Goal: Task Accomplishment & Management: Manage account settings

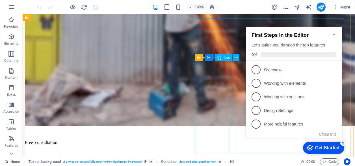
scroll to position [255, 0]
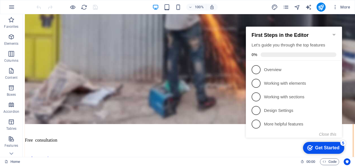
click at [336, 32] on icon "Minimize checklist" at bounding box center [334, 34] width 5 height 5
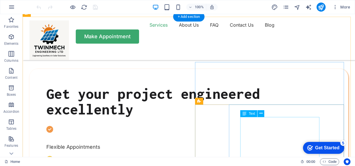
scroll to position [226, 0]
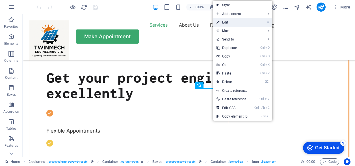
select select "xMidYMid"
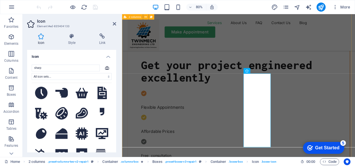
scroll to position [368, 0]
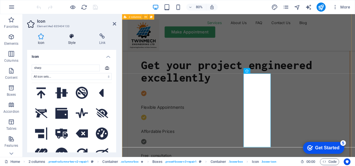
click at [74, 36] on icon at bounding box center [71, 36] width 29 height 6
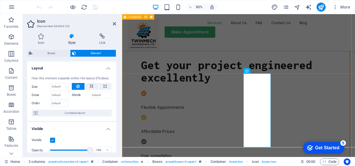
click at [87, 51] on span "Element" at bounding box center [96, 53] width 37 height 7
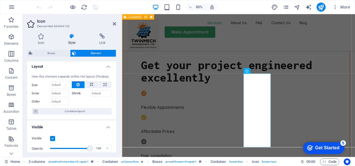
scroll to position [0, 0]
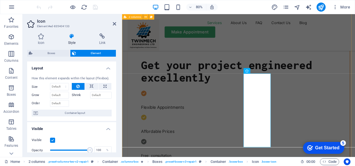
click at [92, 53] on span "Element" at bounding box center [96, 53] width 37 height 7
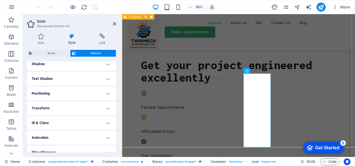
scroll to position [148, 0]
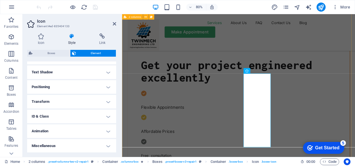
click at [65, 146] on h4 "Miscellaneous" at bounding box center [71, 146] width 89 height 14
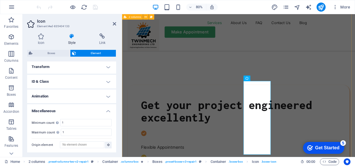
scroll to position [174, 0]
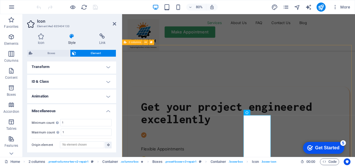
click at [45, 100] on h4 "Animation" at bounding box center [71, 96] width 89 height 14
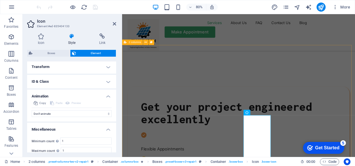
scroll to position [155, 0]
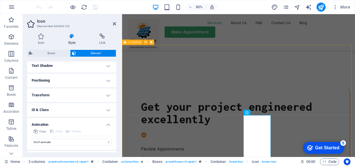
click at [47, 112] on h4 "ID & Class" at bounding box center [71, 110] width 89 height 14
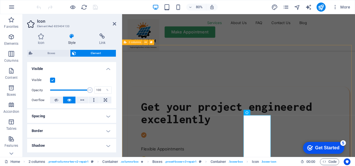
scroll to position [41, 0]
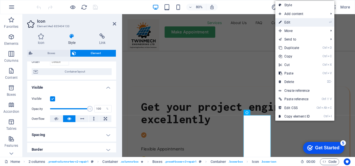
click at [287, 22] on link "⏎ Edit" at bounding box center [295, 22] width 38 height 8
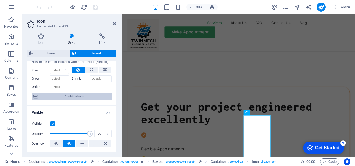
scroll to position [0, 0]
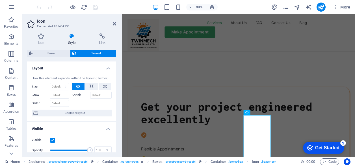
click at [108, 67] on h4 "Layout" at bounding box center [71, 66] width 89 height 10
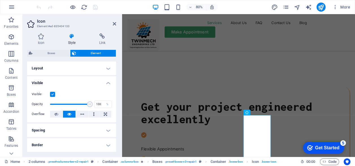
click at [107, 82] on h4 "Visible" at bounding box center [71, 81] width 89 height 10
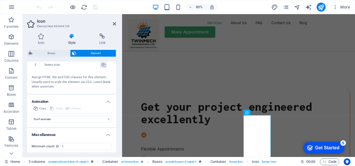
scroll to position [133, 0]
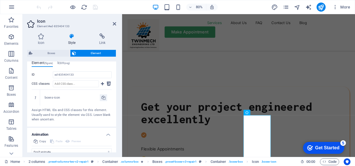
click at [37, 32] on div "Icon Style Link Icon sharp All icon sets... IcoFont Ionicons FontAwesome Brands…" at bounding box center [72, 93] width 98 height 128
click at [39, 35] on icon at bounding box center [41, 36] width 28 height 6
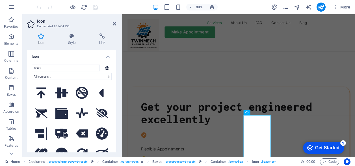
scroll to position [363, 0]
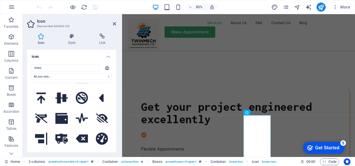
click at [105, 68] on icon at bounding box center [107, 68] width 5 height 4
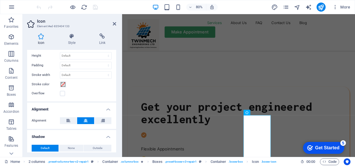
scroll to position [170, 0]
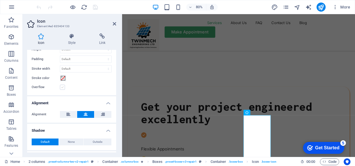
click at [62, 87] on label at bounding box center [62, 87] width 5 height 5
click at [0, 0] on input "Overflow" at bounding box center [0, 0] width 0 height 0
click at [62, 87] on label at bounding box center [62, 87] width 5 height 5
click at [0, 0] on input "Overflow" at bounding box center [0, 0] width 0 height 0
click at [62, 87] on label at bounding box center [62, 87] width 5 height 5
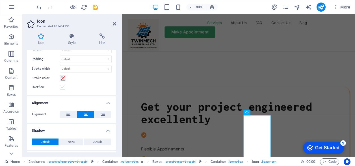
click at [0, 0] on input "Overflow" at bounding box center [0, 0] width 0 height 0
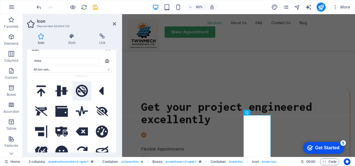
scroll to position [0, 0]
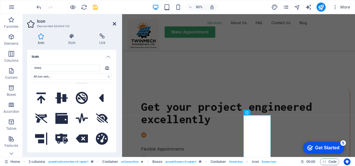
drag, startPoint x: 113, startPoint y: 23, endPoint x: 91, endPoint y: 9, distance: 26.5
click at [113, 23] on icon at bounding box center [114, 24] width 3 height 5
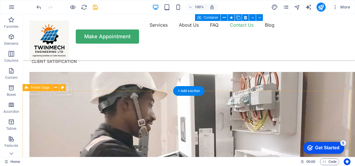
scroll to position [2434, 0]
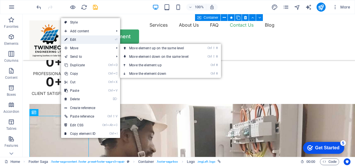
click at [74, 42] on link "⏎ Edit" at bounding box center [80, 39] width 38 height 8
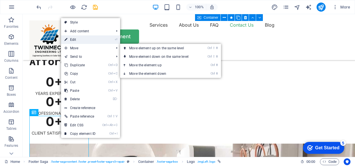
select select "px"
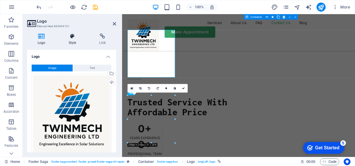
scroll to position [2516, 0]
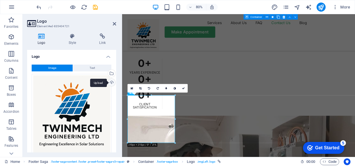
click at [112, 81] on div "Upload" at bounding box center [111, 83] width 8 height 8
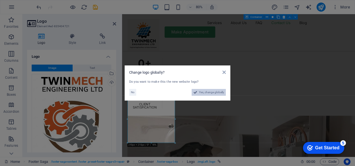
click at [198, 91] on button "Yes, change globally" at bounding box center [209, 92] width 34 height 7
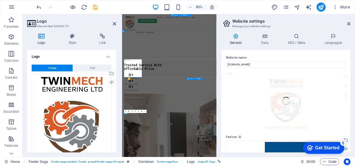
scroll to position [2467, 0]
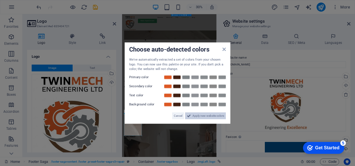
click at [190, 118] on icon at bounding box center [189, 115] width 4 height 7
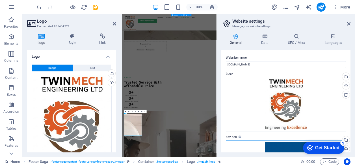
click at [282, 144] on div "Drag files here, click to choose files or select files from Files or our free s…" at bounding box center [286, 162] width 120 height 45
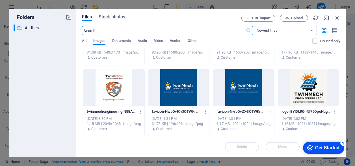
scroll to position [765, 0]
click at [122, 94] on div at bounding box center [113, 87] width 61 height 37
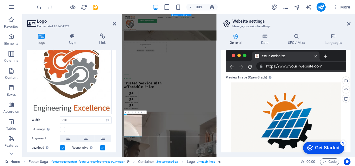
scroll to position [170, 0]
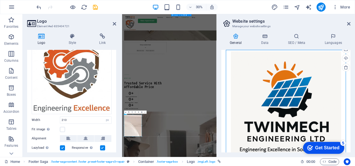
click at [322, 79] on div "Drag files here, click to choose files or select files from Files or our free s…" at bounding box center [286, 106] width 120 height 113
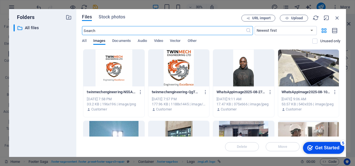
scroll to position [5495, 0]
click at [115, 68] on div at bounding box center [113, 68] width 61 height 37
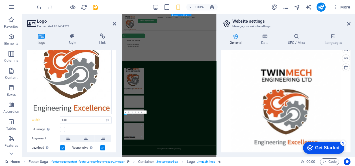
scroll to position [2464, 0]
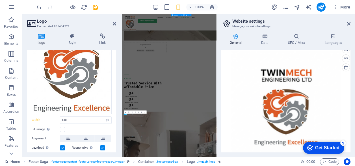
type input "210"
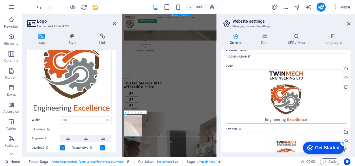
scroll to position [0, 0]
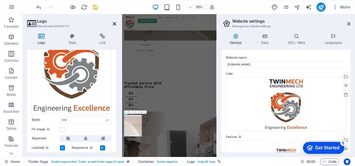
click at [114, 23] on icon at bounding box center [114, 24] width 3 height 5
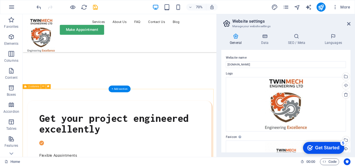
scroll to position [113, 0]
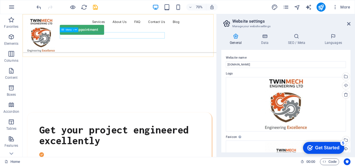
click at [95, 29] on nav "Services About Us FAQ Contact Us Blog" at bounding box center [161, 24] width 264 height 9
drag, startPoint x: 348, startPoint y: 22, endPoint x: 322, endPoint y: 8, distance: 29.2
click at [348, 22] on icon at bounding box center [349, 24] width 3 height 5
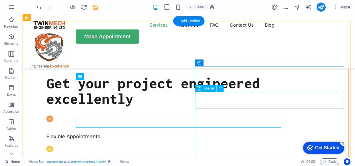
scroll to position [198, 0]
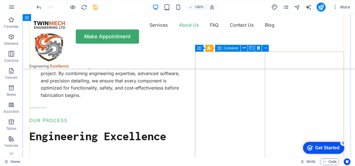
scroll to position [1189, 0]
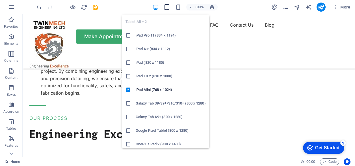
click at [169, 6] on icon "button" at bounding box center [167, 7] width 7 height 7
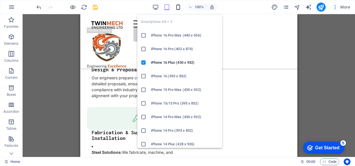
click at [60, 38] on icon "button" at bounding box center [55, 41] width 7 height 7
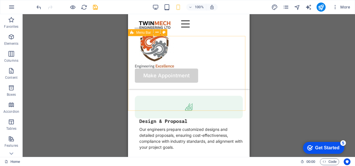
scroll to position [863, 0]
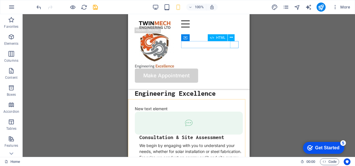
click at [237, 27] on div at bounding box center [212, 23] width 62 height 7
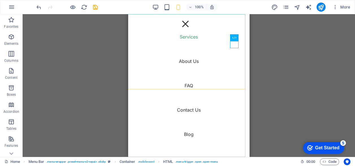
click at [189, 61] on nav "Services About Us FAQ Contact Us Blog" at bounding box center [189, 85] width 122 height 143
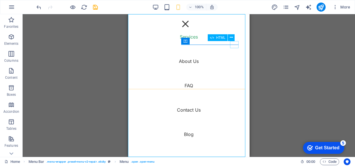
click at [190, 27] on div at bounding box center [185, 23] width 8 height 7
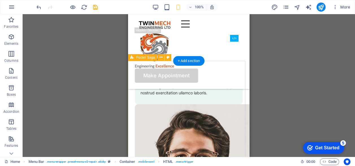
scroll to position [3052, 0]
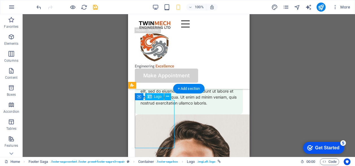
drag, startPoint x: 152, startPoint y: 120, endPoint x: 154, endPoint y: 126, distance: 5.9
drag, startPoint x: 154, startPoint y: 121, endPoint x: 156, endPoint y: 128, distance: 7.1
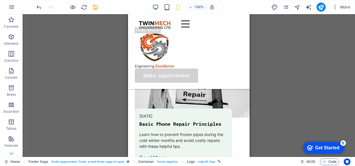
scroll to position [2769, 0]
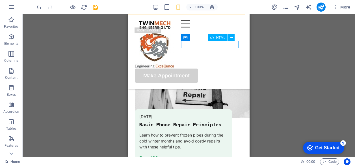
click at [234, 27] on div at bounding box center [212, 23] width 62 height 7
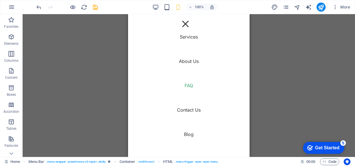
scroll to position [1677, 0]
click at [190, 27] on div at bounding box center [185, 23] width 8 height 7
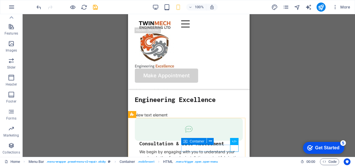
scroll to position [828, 0]
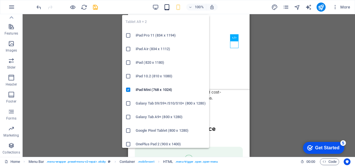
click at [166, 8] on icon "button" at bounding box center [167, 7] width 7 height 7
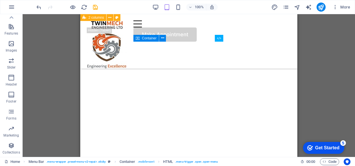
scroll to position [531, 0]
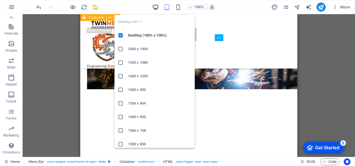
click at [158, 7] on icon "button" at bounding box center [156, 7] width 7 height 7
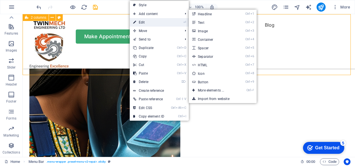
click at [142, 22] on link "⏎ Edit" at bounding box center [149, 22] width 38 height 8
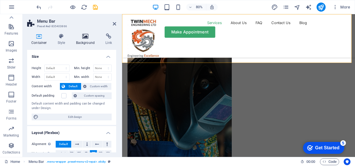
click at [89, 40] on h4 "Background" at bounding box center [87, 39] width 30 height 12
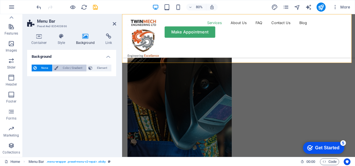
click at [63, 67] on span "Color / Gradient" at bounding box center [72, 68] width 25 height 7
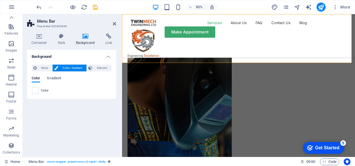
click at [49, 82] on div "Color Gradient" at bounding box center [72, 81] width 80 height 11
click at [50, 80] on span "Gradient" at bounding box center [54, 79] width 14 height 8
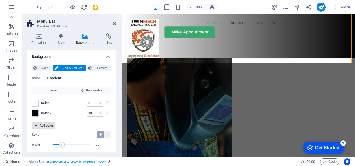
click at [41, 124] on span "Add color" at bounding box center [43, 125] width 19 height 7
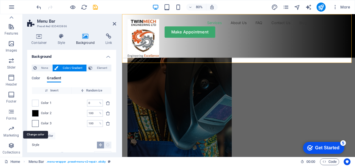
click at [35, 122] on span at bounding box center [35, 123] width 6 height 6
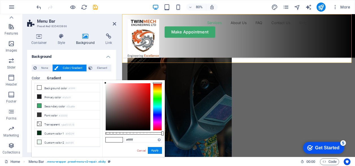
click at [158, 91] on div at bounding box center [157, 107] width 9 height 48
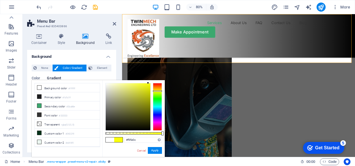
click at [148, 83] on div at bounding box center [128, 106] width 45 height 47
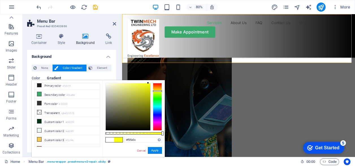
scroll to position [14, 0]
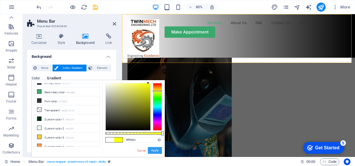
click at [150, 150] on button "Apply" at bounding box center [155, 150] width 14 height 7
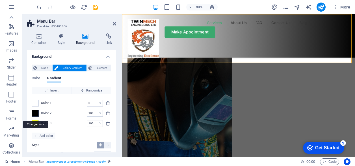
click at [37, 115] on span at bounding box center [35, 113] width 6 height 6
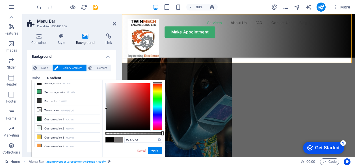
click at [106, 108] on div at bounding box center [128, 106] width 45 height 47
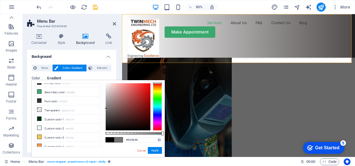
click at [108, 115] on div at bounding box center [128, 106] width 45 height 47
drag, startPoint x: 41, startPoint y: 169, endPoint x: 155, endPoint y: 150, distance: 115.7
click at [155, 150] on button "Apply" at bounding box center [155, 150] width 14 height 7
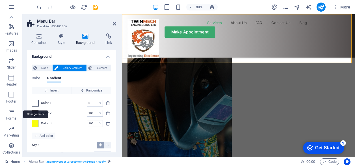
click at [35, 104] on span at bounding box center [35, 103] width 6 height 6
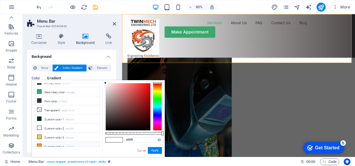
click at [57, 143] on li "Custom color 4 #f2994a" at bounding box center [67, 145] width 65 height 9
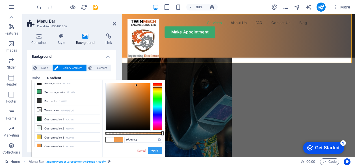
drag, startPoint x: 153, startPoint y: 151, endPoint x: 36, endPoint y: 170, distance: 118.4
click at [153, 151] on button "Apply" at bounding box center [155, 150] width 14 height 7
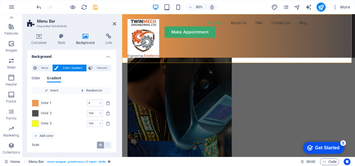
drag, startPoint x: 35, startPoint y: 122, endPoint x: 37, endPoint y: 108, distance: 13.6
click at [37, 108] on div "Color 1 0 % ​ Color 2 100 % ​ Color 3 100 % ​" at bounding box center [72, 113] width 80 height 38
drag, startPoint x: 37, startPoint y: 103, endPoint x: 40, endPoint y: 111, distance: 8.2
click at [40, 111] on div "Color 1 0 % ​ Color 2 100 % ​ Color 3 100 % ​" at bounding box center [72, 113] width 80 height 38
click at [37, 103] on span at bounding box center [35, 103] width 6 height 6
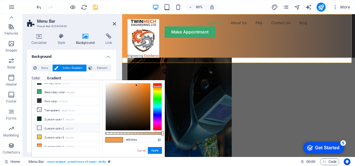
click at [52, 123] on li "Custom color 2 #ebf6f0" at bounding box center [67, 127] width 65 height 9
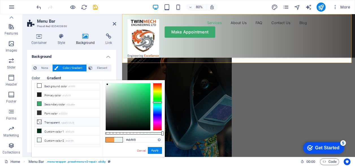
scroll to position [0, 0]
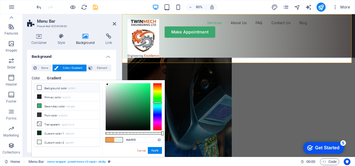
click at [47, 88] on li "Background color #ffffff" at bounding box center [67, 87] width 65 height 9
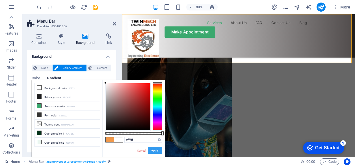
drag, startPoint x: 34, startPoint y: 169, endPoint x: 149, endPoint y: 150, distance: 117.1
click at [149, 150] on button "Apply" at bounding box center [155, 150] width 14 height 7
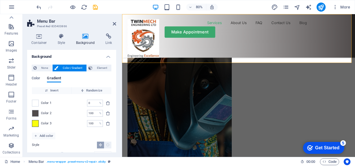
scroll to position [24, 0]
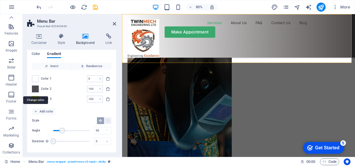
click at [35, 89] on span at bounding box center [35, 89] width 6 height 6
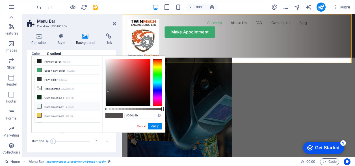
scroll to position [14, 0]
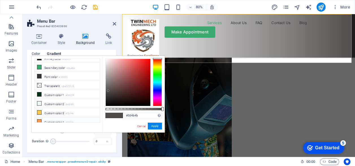
click at [45, 117] on li "Custom color 4 #f2994a" at bounding box center [67, 121] width 65 height 9
type input "#f2994a"
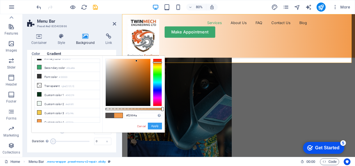
drag, startPoint x: 152, startPoint y: 126, endPoint x: 38, endPoint y: 141, distance: 114.7
click at [152, 126] on button "Apply" at bounding box center [155, 126] width 14 height 7
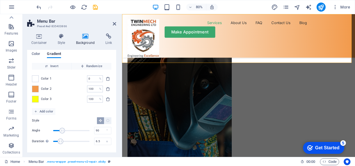
drag, startPoint x: 54, startPoint y: 140, endPoint x: 61, endPoint y: 140, distance: 7.1
click at [61, 140] on span "Duration" at bounding box center [61, 141] width 6 height 6
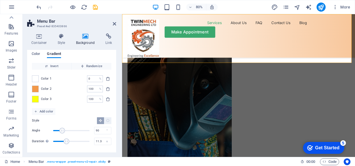
drag, startPoint x: 61, startPoint y: 140, endPoint x: 67, endPoint y: 140, distance: 5.7
click at [67, 140] on span "Duration" at bounding box center [67, 141] width 6 height 6
drag, startPoint x: 67, startPoint y: 140, endPoint x: 53, endPoint y: 139, distance: 13.3
click at [53, 139] on span "Duration" at bounding box center [53, 141] width 6 height 6
type input "0.3"
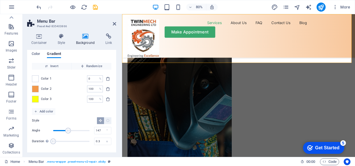
drag, startPoint x: 64, startPoint y: 131, endPoint x: 68, endPoint y: 131, distance: 4.0
click at [68, 131] on span "Angle" at bounding box center [68, 131] width 6 height 6
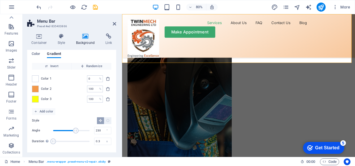
drag, startPoint x: 68, startPoint y: 131, endPoint x: 76, endPoint y: 133, distance: 8.0
click at [76, 133] on span "Angle" at bounding box center [76, 131] width 6 height 6
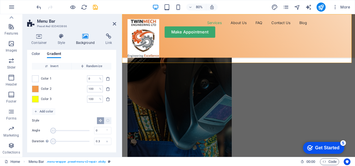
drag, startPoint x: 74, startPoint y: 132, endPoint x: 49, endPoint y: 134, distance: 24.9
click at [49, 134] on div "Angle 0 °" at bounding box center [72, 130] width 80 height 8
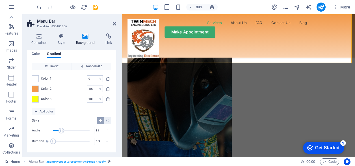
drag, startPoint x: 54, startPoint y: 130, endPoint x: 61, endPoint y: 131, distance: 6.8
click at [61, 131] on span "Angle" at bounding box center [62, 131] width 6 height 6
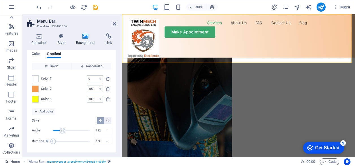
type input "115"
click at [65, 131] on span "Angle" at bounding box center [65, 131] width 6 height 6
click at [41, 110] on span "Add color" at bounding box center [43, 111] width 19 height 7
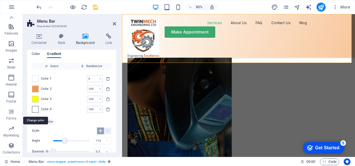
click at [35, 110] on span at bounding box center [35, 109] width 6 height 6
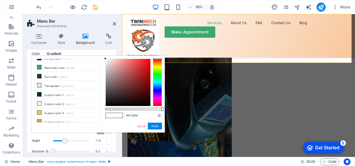
click at [108, 94] on div at bounding box center [128, 82] width 45 height 47
click at [157, 72] on div at bounding box center [157, 83] width 9 height 48
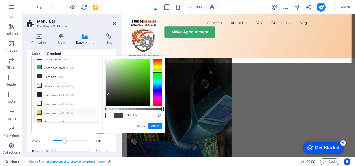
click at [44, 111] on li "Custom color 3 #f2c94c" at bounding box center [67, 112] width 65 height 9
type input "#f2c94c"
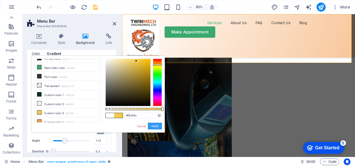
click at [155, 124] on button "Apply" at bounding box center [155, 126] width 14 height 7
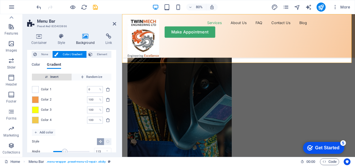
scroll to position [0, 0]
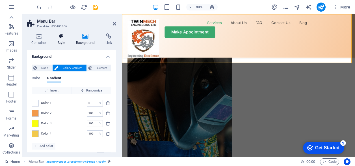
click at [61, 42] on h4 "Style" at bounding box center [62, 39] width 18 height 12
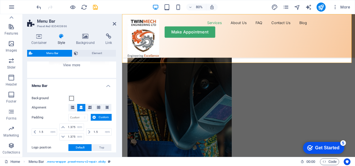
scroll to position [85, 0]
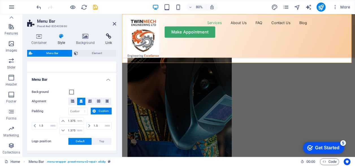
click at [104, 38] on icon at bounding box center [108, 36] width 15 height 6
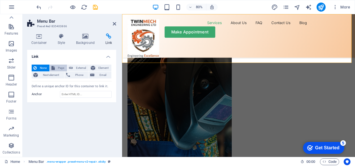
click at [57, 69] on span "Page" at bounding box center [61, 68] width 9 height 7
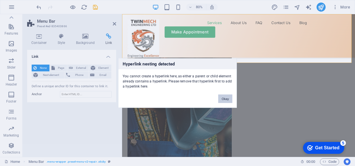
drag, startPoint x: 127, startPoint y: 104, endPoint x: 224, endPoint y: 97, distance: 97.3
click at [224, 97] on button "Okay" at bounding box center [225, 99] width 14 height 8
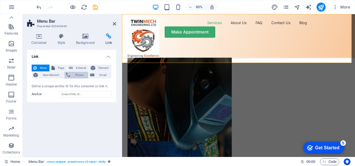
click at [78, 78] on span "Phone" at bounding box center [79, 75] width 15 height 7
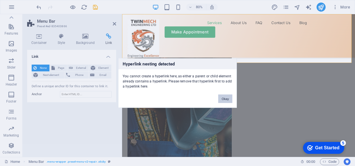
drag, startPoint x: 223, startPoint y: 98, endPoint x: 123, endPoint y: 103, distance: 99.5
click at [223, 98] on button "Okay" at bounding box center [225, 99] width 14 height 8
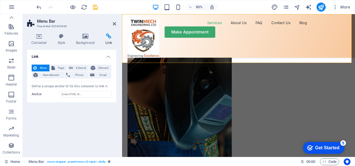
click at [0, 0] on div "80%" at bounding box center [0, 0] width 0 height 0
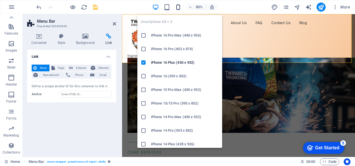
scroll to position [545, 0]
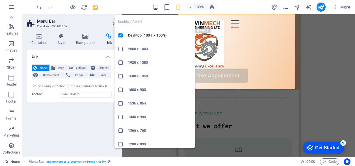
click at [156, 6] on icon "button" at bounding box center [156, 7] width 7 height 7
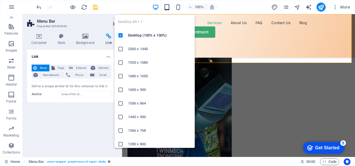
scroll to position [531, 0]
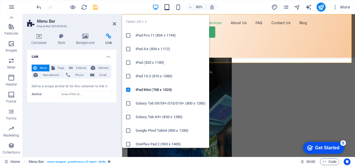
click at [167, 5] on icon "button" at bounding box center [167, 7] width 7 height 7
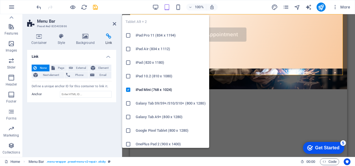
click at [170, 8] on icon "button" at bounding box center [167, 7] width 7 height 7
click at [169, 8] on icon "button" at bounding box center [167, 7] width 7 height 7
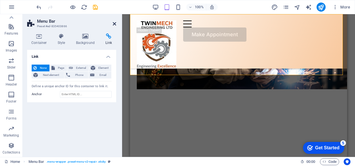
click at [114, 23] on icon at bounding box center [114, 24] width 3 height 5
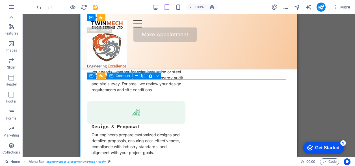
scroll to position [1132, 0]
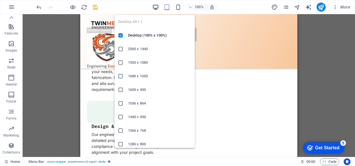
click at [155, 7] on icon "button" at bounding box center [156, 7] width 7 height 7
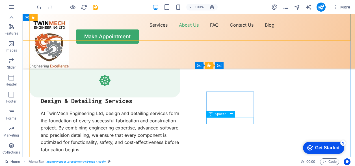
scroll to position [1189, 0]
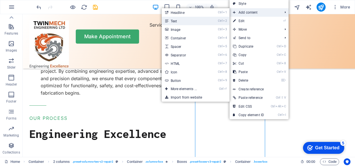
click at [188, 22] on link "Ctrl 2 Text" at bounding box center [185, 21] width 47 height 8
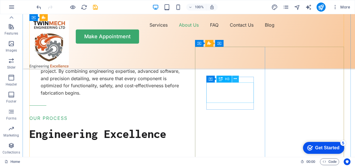
click at [235, 78] on icon at bounding box center [235, 79] width 3 height 6
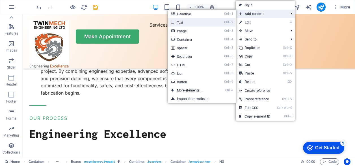
click at [189, 25] on link "Ctrl 2 Text" at bounding box center [191, 22] width 47 height 8
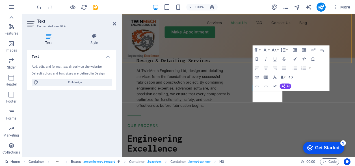
scroll to position [1228, 0]
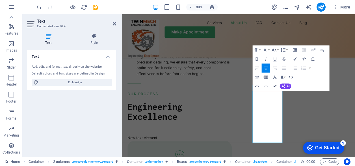
drag, startPoint x: 277, startPoint y: 85, endPoint x: 254, endPoint y: 71, distance: 27.2
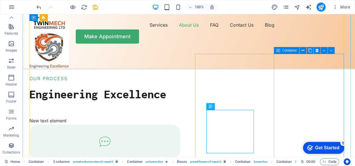
scroll to position [1181, 0]
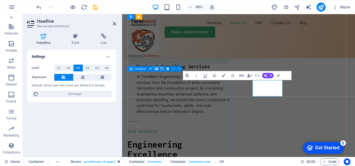
scroll to position [1221, 0]
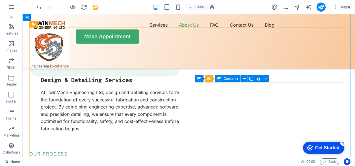
scroll to position [1125, 0]
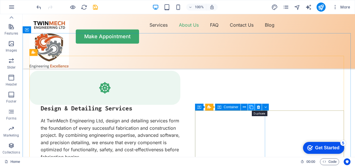
click at [250, 106] on icon at bounding box center [252, 107] width 4 height 6
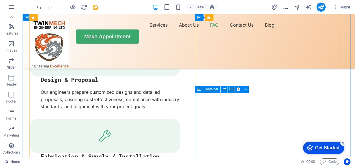
scroll to position [1408, 0]
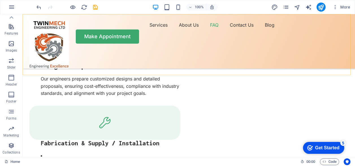
click at [114, 64] on div "Services About Us FAQ Contact Us Blog Make Appointment" at bounding box center [189, 41] width 333 height 54
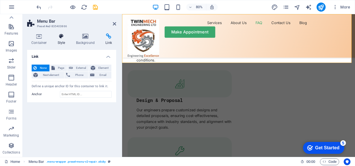
click at [60, 44] on h4 "Style" at bounding box center [62, 39] width 18 height 12
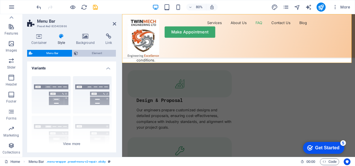
click at [89, 52] on span "Element" at bounding box center [97, 53] width 35 height 7
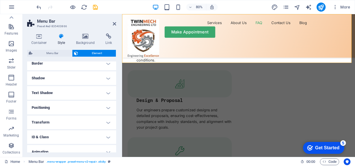
scroll to position [87, 0]
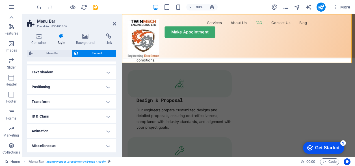
click at [88, 132] on h4 "Animation" at bounding box center [71, 131] width 89 height 14
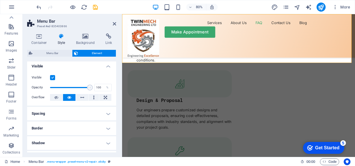
scroll to position [0, 0]
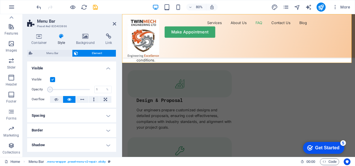
drag, startPoint x: 88, startPoint y: 89, endPoint x: 46, endPoint y: 93, distance: 41.7
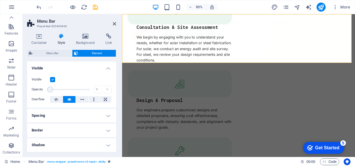
click at [46, 93] on div "Opacity 1 %" at bounding box center [72, 89] width 80 height 8
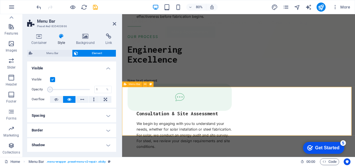
scroll to position [1294, 0]
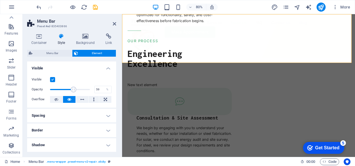
drag, startPoint x: 50, startPoint y: 89, endPoint x: 73, endPoint y: 89, distance: 22.6
click at [73, 89] on span at bounding box center [74, 90] width 6 height 6
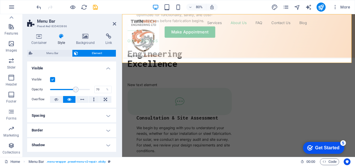
type input "71"
drag, startPoint x: 73, startPoint y: 89, endPoint x: 78, endPoint y: 90, distance: 4.3
click at [78, 90] on span at bounding box center [79, 90] width 6 height 6
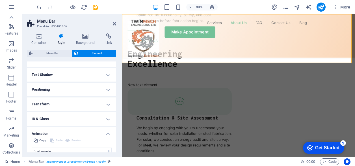
scroll to position [106, 0]
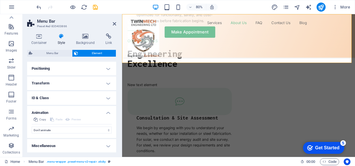
click at [47, 99] on h4 "ID & Class" at bounding box center [71, 98] width 89 height 14
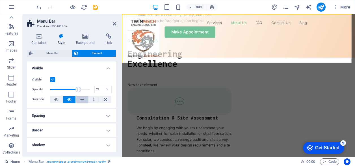
scroll to position [28, 0]
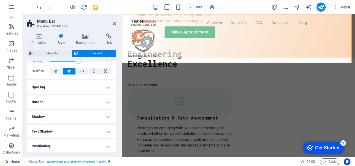
click at [67, 91] on h4 "Spacing" at bounding box center [71, 87] width 89 height 14
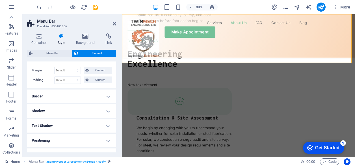
scroll to position [85, 0]
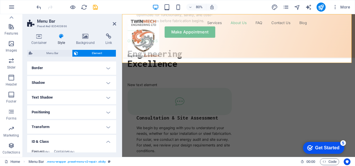
click at [65, 74] on h4 "Border" at bounding box center [71, 68] width 89 height 14
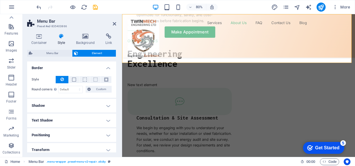
click at [51, 106] on h4 "Shadow" at bounding box center [71, 106] width 89 height 14
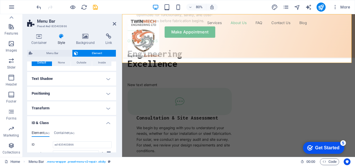
scroll to position [141, 0]
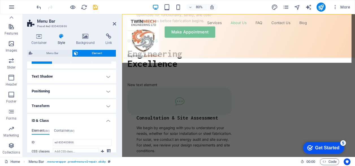
click at [50, 80] on h4 "Text Shadow" at bounding box center [71, 77] width 89 height 14
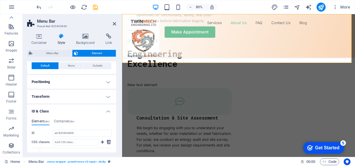
scroll to position [170, 0]
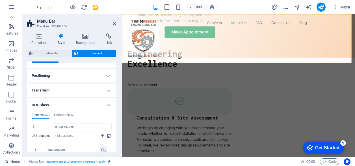
click at [51, 78] on h4 "Positioning" at bounding box center [71, 76] width 89 height 14
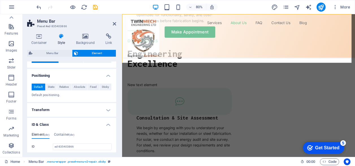
scroll to position [198, 0]
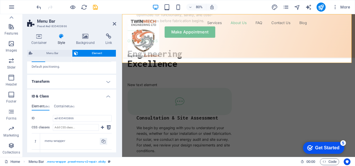
click at [49, 82] on h4 "Transform" at bounding box center [71, 82] width 89 height 14
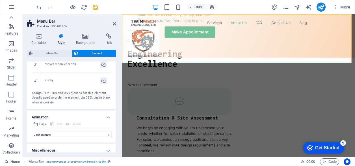
scroll to position [350, 0]
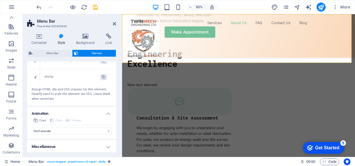
click at [64, 144] on h4 "Miscellaneous" at bounding box center [71, 147] width 89 height 14
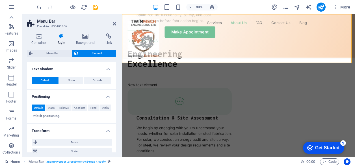
scroll to position [130, 0]
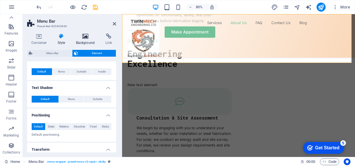
click at [83, 40] on h4 "Background" at bounding box center [87, 39] width 30 height 12
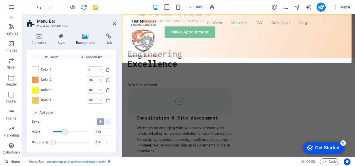
scroll to position [35, 0]
drag, startPoint x: 53, startPoint y: 141, endPoint x: 58, endPoint y: 142, distance: 5.8
click at [58, 142] on span "Duration" at bounding box center [58, 141] width 6 height 6
click at [58, 143] on span "Duration" at bounding box center [57, 141] width 6 height 6
click at [61, 142] on span "Duration" at bounding box center [61, 141] width 6 height 6
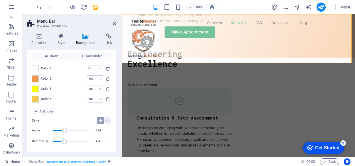
type input "10.1"
drag, startPoint x: 61, startPoint y: 142, endPoint x: 65, endPoint y: 142, distance: 4.0
click at [65, 142] on span "Duration" at bounding box center [66, 141] width 6 height 6
drag, startPoint x: 65, startPoint y: 130, endPoint x: 68, endPoint y: 131, distance: 4.0
click at [68, 131] on span "Angle" at bounding box center [69, 131] width 6 height 6
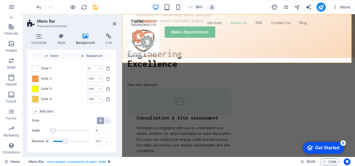
drag, startPoint x: 70, startPoint y: 130, endPoint x: 53, endPoint y: 129, distance: 17.0
click at [53, 129] on span "Angle" at bounding box center [53, 131] width 6 height 6
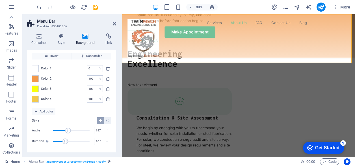
drag, startPoint x: 54, startPoint y: 128, endPoint x: 68, endPoint y: 131, distance: 13.5
click at [68, 131] on span "Angle" at bounding box center [68, 131] width 6 height 6
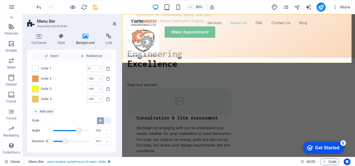
drag, startPoint x: 69, startPoint y: 130, endPoint x: 78, endPoint y: 132, distance: 9.2
click at [78, 132] on span "Angle" at bounding box center [79, 131] width 6 height 6
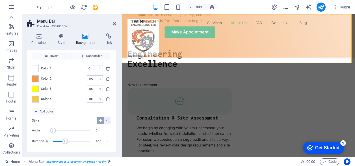
drag, startPoint x: 77, startPoint y: 131, endPoint x: 53, endPoint y: 128, distance: 24.2
click at [53, 128] on span "Angle" at bounding box center [53, 131] width 6 height 6
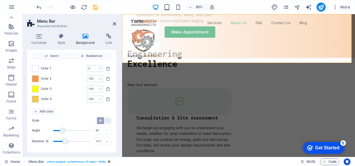
drag, startPoint x: 53, startPoint y: 127, endPoint x: 62, endPoint y: 128, distance: 8.5
click at [62, 128] on span "Angle" at bounding box center [63, 131] width 6 height 6
drag, startPoint x: 63, startPoint y: 126, endPoint x: 80, endPoint y: 130, distance: 17.7
click at [80, 130] on span "Angle" at bounding box center [81, 131] width 6 height 6
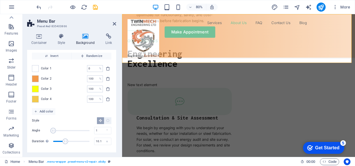
type input "0"
drag, startPoint x: 79, startPoint y: 130, endPoint x: 53, endPoint y: 134, distance: 26.9
click at [53, 134] on div "Angle 0 °" at bounding box center [72, 130] width 80 height 8
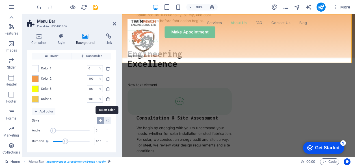
click at [108, 99] on icon "delete" at bounding box center [108, 99] width 5 height 5
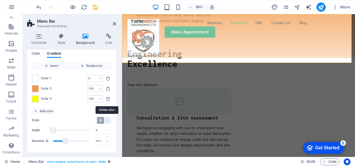
scroll to position [24, 0]
click at [108, 91] on button "delete" at bounding box center [108, 88] width 7 height 7
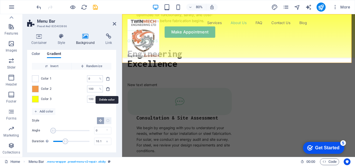
scroll to position [14, 0]
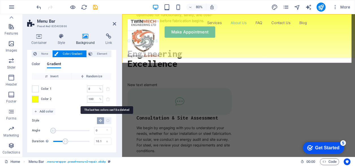
click at [106, 99] on span at bounding box center [108, 99] width 7 height 7
click at [40, 63] on span "Color" at bounding box center [36, 65] width 8 height 8
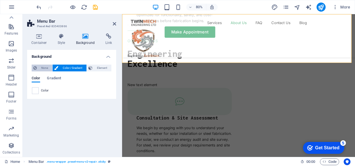
scroll to position [0, 0]
click at [39, 91] on div "Color" at bounding box center [72, 90] width 80 height 7
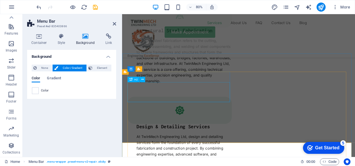
scroll to position [1096, 0]
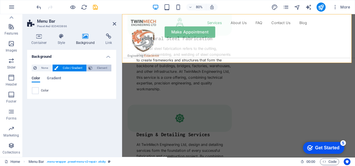
click at [96, 67] on span "Element" at bounding box center [102, 68] width 16 height 7
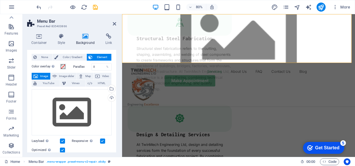
scroll to position [0, 0]
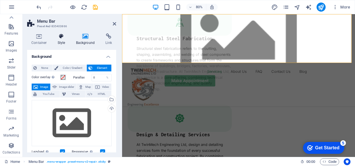
click at [59, 39] on h4 "Style" at bounding box center [62, 39] width 18 height 12
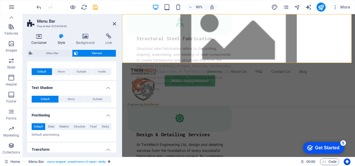
click at [44, 38] on icon at bounding box center [39, 36] width 24 height 6
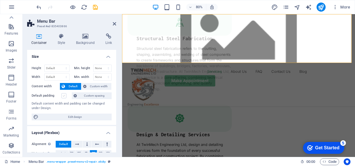
click at [65, 96] on label at bounding box center [63, 95] width 5 height 5
click at [0, 0] on input "Default padding" at bounding box center [0, 0] width 0 height 0
click at [89, 41] on h4 "Background" at bounding box center [87, 39] width 30 height 12
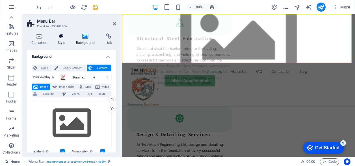
click at [62, 38] on icon at bounding box center [61, 36] width 16 height 6
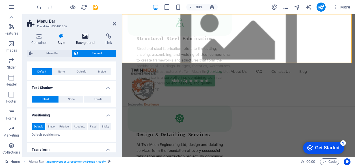
click at [78, 42] on h4 "Background" at bounding box center [87, 39] width 30 height 12
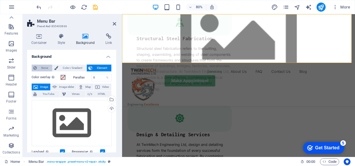
click at [46, 68] on span "None" at bounding box center [44, 68] width 12 height 7
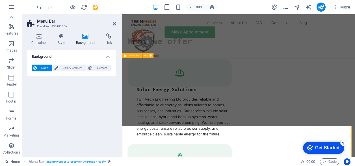
scroll to position [927, 0]
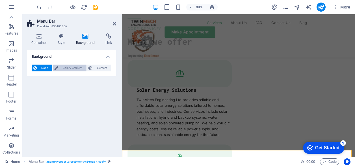
click at [71, 68] on span "Color / Gradient" at bounding box center [72, 68] width 25 height 7
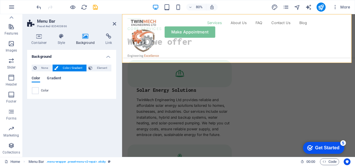
click at [55, 78] on span "Gradient" at bounding box center [54, 79] width 14 height 8
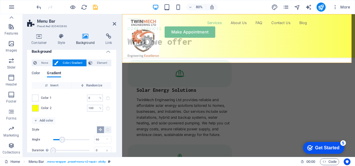
scroll to position [0, 0]
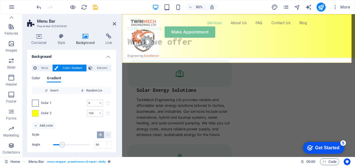
click at [37, 102] on span at bounding box center [35, 103] width 6 height 6
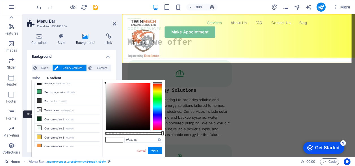
type input "#ffffff"
click at [151, 151] on button "Apply" at bounding box center [155, 150] width 14 height 7
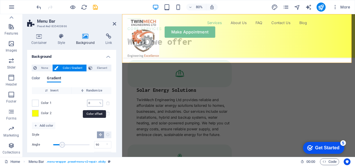
click at [94, 105] on input "0" at bounding box center [92, 103] width 10 height 7
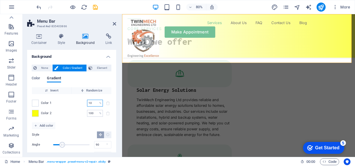
click at [92, 104] on input "10" at bounding box center [92, 103] width 10 height 7
type input "100"
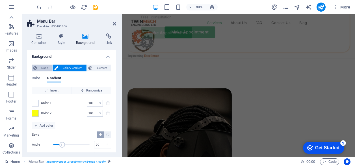
click at [46, 67] on span "None" at bounding box center [44, 68] width 12 height 7
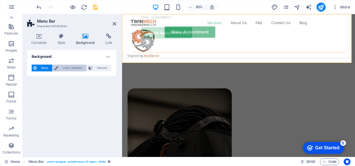
click at [65, 67] on span "Color / Gradient" at bounding box center [72, 68] width 25 height 7
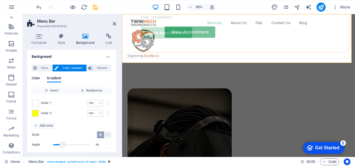
click at [39, 80] on span "Color" at bounding box center [36, 79] width 8 height 8
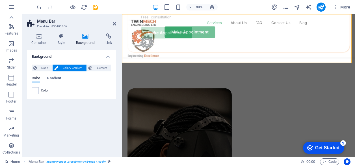
click at [40, 89] on div "Color" at bounding box center [72, 90] width 80 height 7
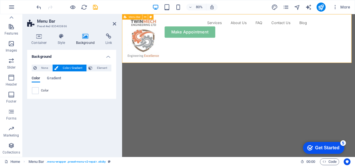
click at [236, 27] on div "Services About Us FAQ Contact Us Blog Make Appointment" at bounding box center [267, 32] width 291 height 36
click at [102, 69] on span "Element" at bounding box center [102, 68] width 16 height 7
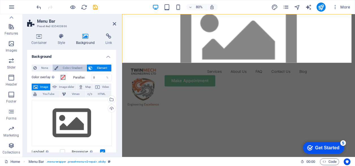
click at [72, 69] on span "Color / Gradient" at bounding box center [72, 68] width 25 height 7
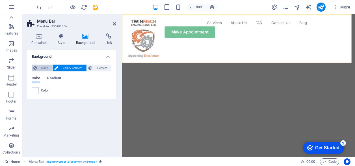
click at [44, 68] on span "None" at bounding box center [44, 68] width 12 height 7
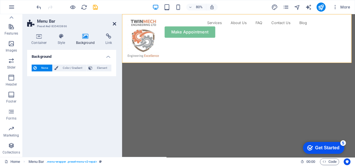
click at [115, 24] on icon at bounding box center [114, 24] width 3 height 5
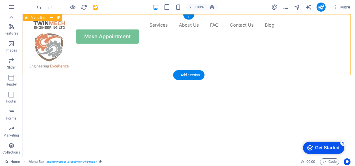
click at [109, 27] on div "Services About Us FAQ Contact Us Blog Make Appointment" at bounding box center [189, 32] width 333 height 36
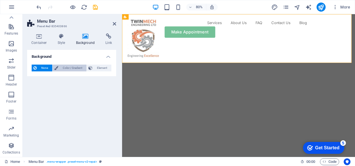
click at [69, 68] on span "Color / Gradient" at bounding box center [72, 68] width 25 height 7
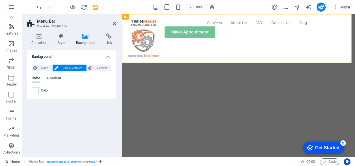
drag, startPoint x: 67, startPoint y: 88, endPoint x: 53, endPoint y: 86, distance: 14.1
click at [53, 86] on div "Color Gradient" at bounding box center [72, 81] width 80 height 11
drag, startPoint x: 35, startPoint y: 87, endPoint x: 32, endPoint y: 92, distance: 5.7
click at [32, 92] on div "None Color / Gradient Element Stretch background to full-width Color overlay Pl…" at bounding box center [71, 79] width 89 height 39
click at [35, 91] on span at bounding box center [35, 90] width 6 height 6
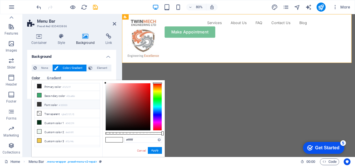
scroll to position [14, 0]
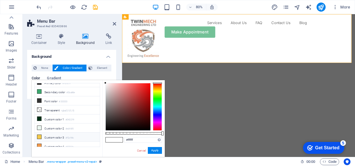
click at [48, 136] on li "Custom color 3 #f2c94c" at bounding box center [67, 136] width 65 height 9
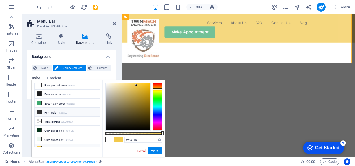
scroll to position [0, 0]
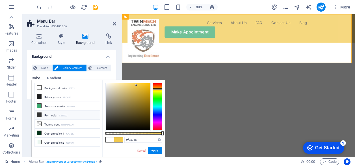
click at [59, 113] on li "Font color #333333" at bounding box center [67, 114] width 65 height 9
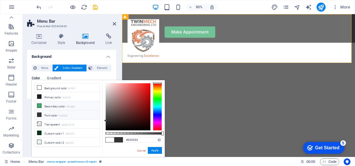
click at [56, 107] on li "Secondary color #3ba86e" at bounding box center [67, 105] width 65 height 9
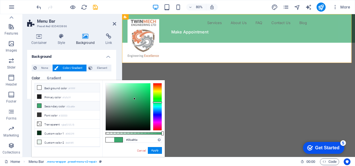
click at [50, 89] on li "Background color #ffffff" at bounding box center [67, 87] width 65 height 9
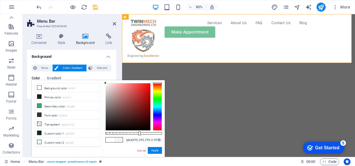
drag, startPoint x: 162, startPoint y: 135, endPoint x: 139, endPoint y: 134, distance: 22.6
click at [139, 134] on div at bounding box center [140, 133] width 2 height 4
drag, startPoint x: 139, startPoint y: 134, endPoint x: 115, endPoint y: 135, distance: 24.3
click at [115, 136] on div "rgba(255, 255, 255, 0.162) Supported formats #0852ed rgb(8, 82, 237) rgba(8, 82…" at bounding box center [133, 159] width 63 height 159
drag, startPoint x: 115, startPoint y: 134, endPoint x: 98, endPoint y: 136, distance: 16.8
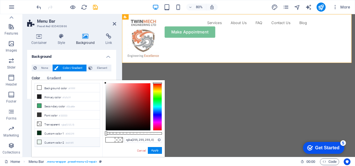
click at [98, 136] on div "less Background color #ffffff Primary color #1d1d1f Secondary color #3ba86e Fon…" at bounding box center [98, 118] width 133 height 77
click at [49, 107] on li "Secondary color #3ba86e" at bounding box center [67, 105] width 65 height 9
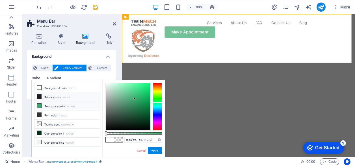
click at [48, 98] on li "Primary color #1d1d1f" at bounding box center [67, 96] width 65 height 9
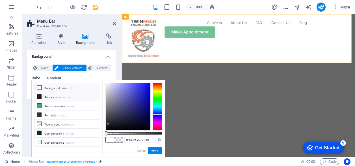
click at [55, 89] on li "Background color #ffffff" at bounding box center [67, 87] width 65 height 9
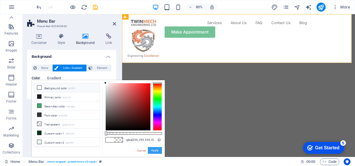
click at [151, 151] on button "Apply" at bounding box center [155, 150] width 14 height 7
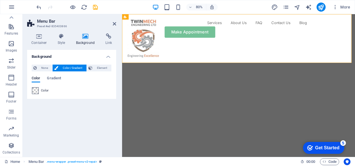
click at [36, 91] on span at bounding box center [35, 90] width 6 height 6
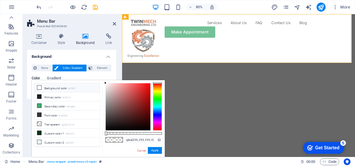
click at [44, 89] on li "Background color #ffffff" at bounding box center [67, 87] width 65 height 9
click at [156, 150] on button "Apply" at bounding box center [155, 150] width 14 height 7
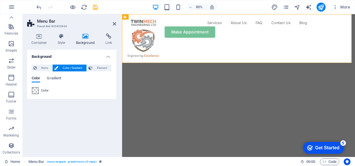
click at [36, 93] on span at bounding box center [35, 90] width 6 height 6
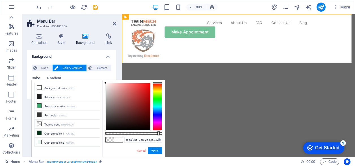
drag, startPoint x: 105, startPoint y: 131, endPoint x: 161, endPoint y: 133, distance: 56.3
click at [158, 131] on div at bounding box center [159, 133] width 2 height 4
type input "#ffffff"
drag, startPoint x: 158, startPoint y: 134, endPoint x: 163, endPoint y: 133, distance: 4.5
click at [163, 133] on div at bounding box center [163, 133] width 2 height 4
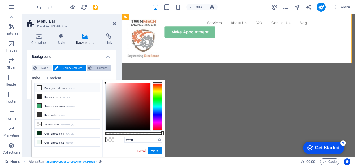
click at [95, 68] on span "Element" at bounding box center [102, 68] width 16 height 7
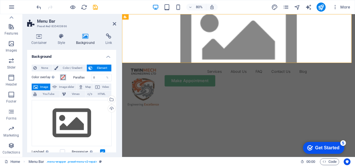
click at [63, 77] on span at bounding box center [63, 77] width 5 height 5
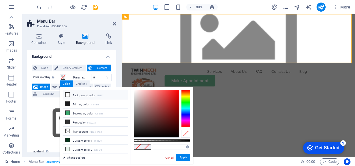
click at [69, 96] on icon at bounding box center [68, 95] width 4 height 4
type input "#ffffff"
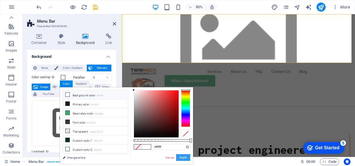
click at [187, 159] on button "Apply" at bounding box center [183, 157] width 14 height 7
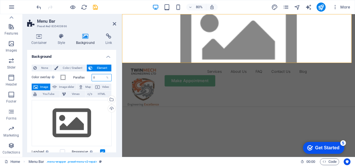
click at [92, 78] on input "0" at bounding box center [102, 77] width 20 height 7
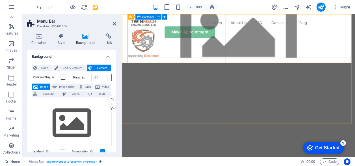
type input "100"
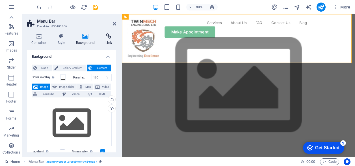
click at [106, 40] on h4 "Link" at bounding box center [108, 39] width 15 height 12
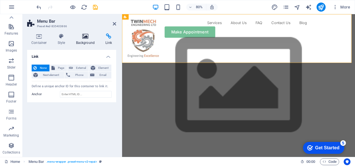
click at [89, 41] on h4 "Background" at bounding box center [87, 39] width 30 height 12
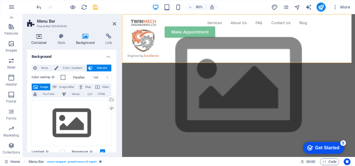
click at [42, 39] on h4 "Container" at bounding box center [40, 39] width 26 height 12
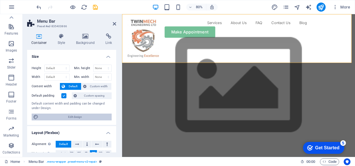
click at [71, 117] on span "Edit design" at bounding box center [75, 116] width 70 height 7
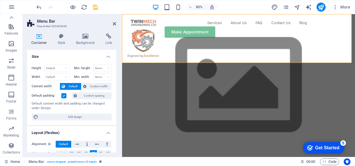
select select "px"
select select "400"
select select "px"
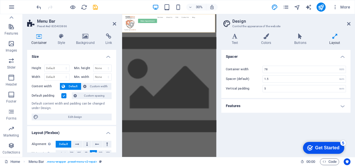
click at [337, 106] on h4 "Features" at bounding box center [286, 106] width 129 height 14
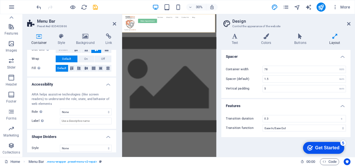
scroll to position [116, 0]
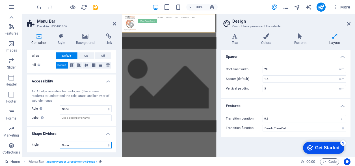
click at [72, 144] on select "None Triangle Square Diagonal Polygon 1 Polygon 2 Zigzag Multiple Zigzags Waves…" at bounding box center [86, 144] width 52 height 7
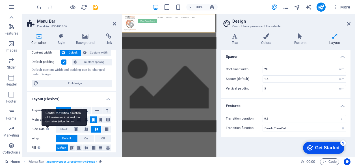
scroll to position [31, 0]
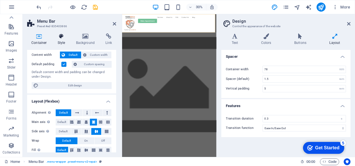
click at [62, 35] on icon at bounding box center [61, 36] width 16 height 6
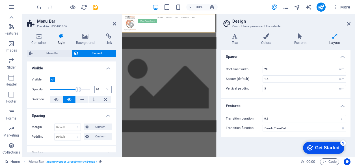
type input "100"
drag, startPoint x: 76, startPoint y: 90, endPoint x: 115, endPoint y: 90, distance: 38.5
click at [115, 90] on div "Visible Opacity 100 % Overflow" at bounding box center [71, 90] width 89 height 36
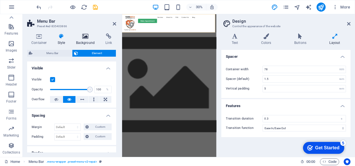
click at [89, 35] on icon at bounding box center [85, 36] width 27 height 6
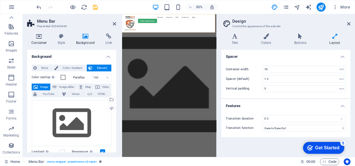
click at [42, 38] on icon at bounding box center [39, 36] width 24 height 6
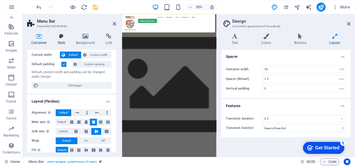
click at [57, 40] on h4 "Style" at bounding box center [62, 39] width 18 height 12
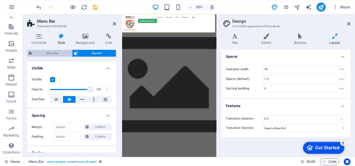
click at [64, 53] on span "Menu Bar" at bounding box center [52, 53] width 36 height 7
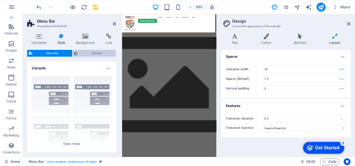
click at [80, 55] on span "Element" at bounding box center [97, 53] width 35 height 7
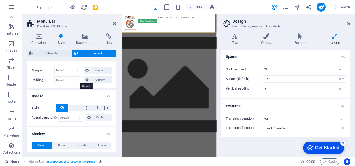
scroll to position [85, 0]
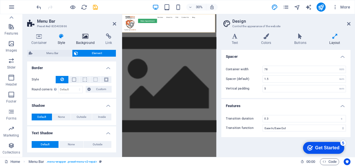
click at [85, 43] on h4 "Background" at bounding box center [87, 39] width 30 height 12
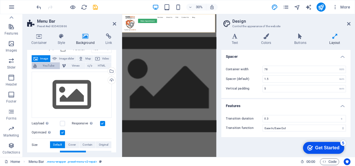
scroll to position [0, 0]
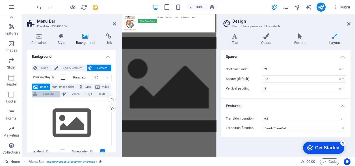
click at [48, 68] on span "None" at bounding box center [44, 68] width 12 height 7
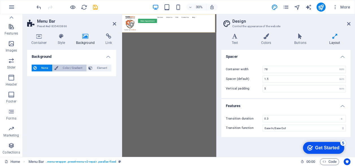
click at [74, 68] on span "Color / Gradient" at bounding box center [72, 68] width 25 height 7
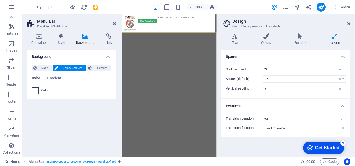
click at [37, 89] on span at bounding box center [35, 90] width 6 height 6
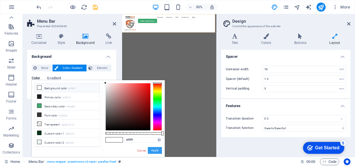
drag, startPoint x: 152, startPoint y: 151, endPoint x: 101, endPoint y: 456, distance: 308.5
click at [152, 151] on button "Apply" at bounding box center [155, 150] width 14 height 7
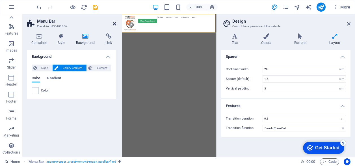
click at [115, 23] on icon at bounding box center [114, 24] width 3 height 5
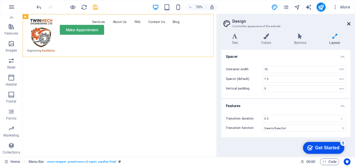
click at [350, 23] on icon at bounding box center [349, 24] width 3 height 5
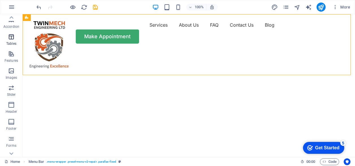
scroll to position [112, 0]
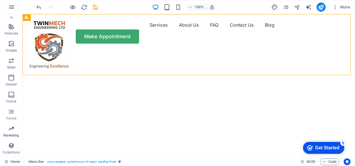
click at [13, 133] on span "Marketing" at bounding box center [11, 132] width 23 height 14
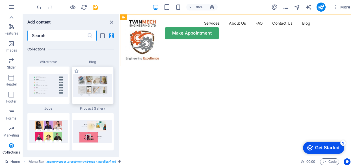
scroll to position [5232, 0]
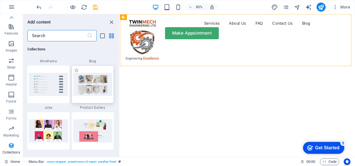
click at [94, 90] on img at bounding box center [92, 84] width 39 height 23
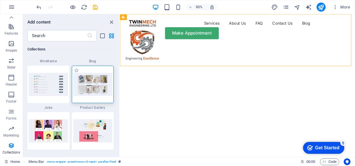
click at [94, 90] on img at bounding box center [92, 84] width 39 height 23
click at [78, 80] on img at bounding box center [92, 84] width 39 height 23
click at [52, 129] on img at bounding box center [48, 130] width 39 height 23
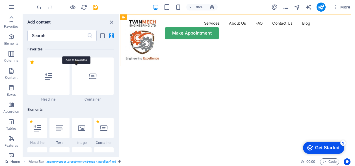
scroll to position [5232, 0]
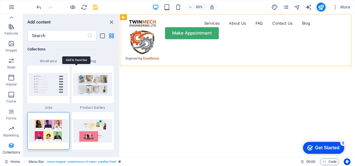
click at [0, 0] on label "1 Star" at bounding box center [0, 0] width 0 height 0
click at [0, 0] on input "1 Star" at bounding box center [0, 0] width 0 height 0
radio input "true"
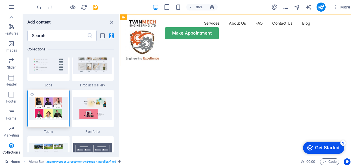
scroll to position [5300, 0]
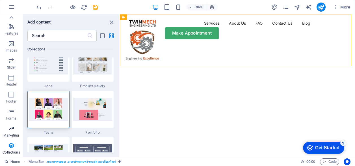
click at [13, 131] on icon "button" at bounding box center [11, 128] width 7 height 7
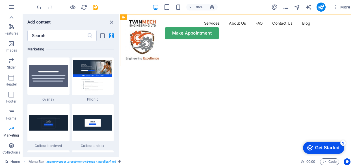
scroll to position [4656, 0]
click at [13, 115] on span "Forms" at bounding box center [11, 115] width 23 height 14
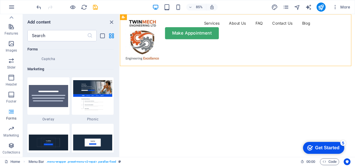
scroll to position [4631, 0]
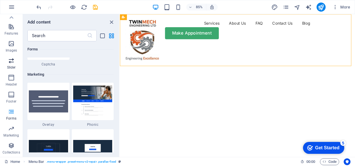
click at [12, 66] on p "Slider" at bounding box center [11, 67] width 9 height 5
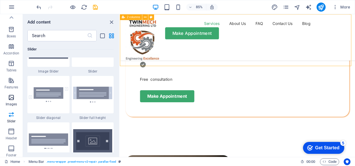
scroll to position [55, 0]
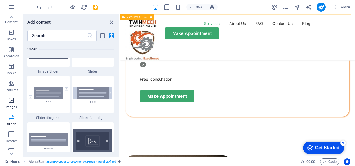
click at [10, 103] on icon "button" at bounding box center [11, 100] width 7 height 7
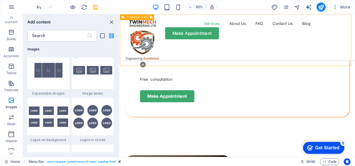
scroll to position [3114, 0]
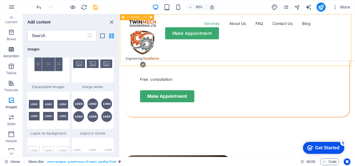
click at [11, 54] on p "Accordion" at bounding box center [11, 56] width 16 height 5
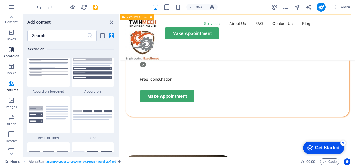
scroll to position [1853, 0]
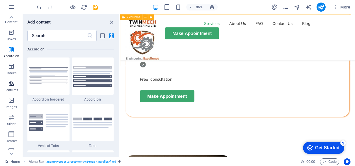
click at [12, 84] on icon "button" at bounding box center [11, 83] width 7 height 7
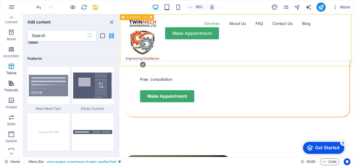
scroll to position [2252, 0]
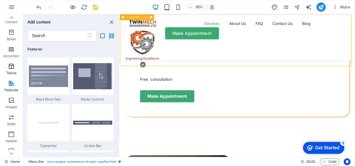
click at [11, 71] on p "Tables" at bounding box center [11, 73] width 10 height 5
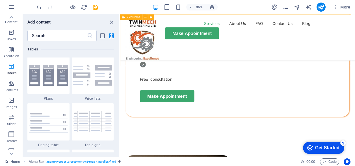
scroll to position [2006, 0]
click at [14, 61] on button "Tables" at bounding box center [11, 69] width 23 height 17
click at [11, 51] on icon "button" at bounding box center [11, 49] width 7 height 7
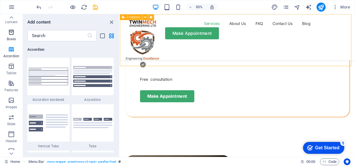
click at [12, 36] on span "Boxes" at bounding box center [11, 36] width 23 height 14
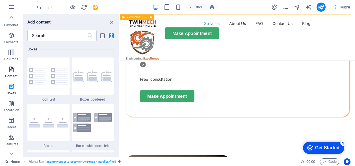
scroll to position [0, 0]
click at [10, 10] on icon "button" at bounding box center [11, 7] width 7 height 7
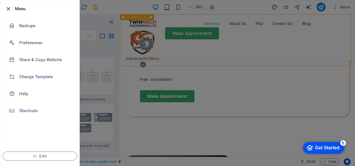
click at [5, 9] on icon "button" at bounding box center [8, 9] width 7 height 7
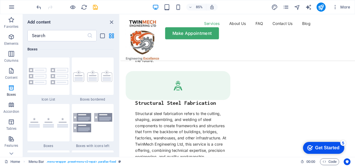
scroll to position [1047, 0]
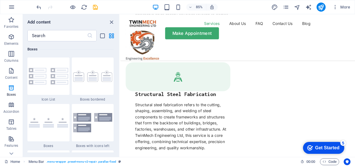
click at [224, 10] on div "85% More" at bounding box center [194, 7] width 318 height 9
click at [113, 20] on icon "close panel" at bounding box center [111, 22] width 7 height 7
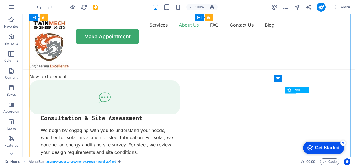
scroll to position [1244, 0]
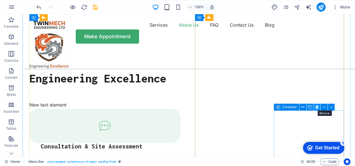
click at [318, 106] on icon at bounding box center [317, 107] width 3 height 6
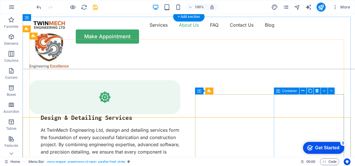
scroll to position [1103, 0]
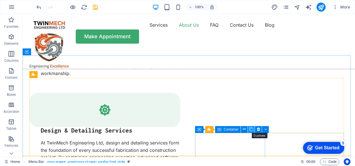
click at [250, 128] on icon at bounding box center [252, 129] width 4 height 6
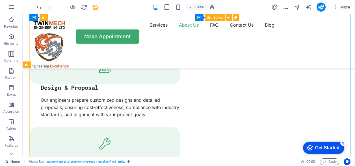
scroll to position [1357, 0]
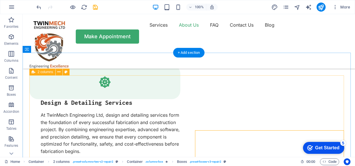
scroll to position [1103, 0]
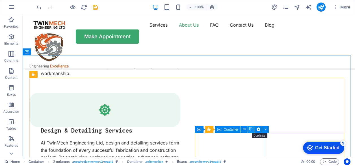
click at [250, 130] on icon at bounding box center [252, 129] width 4 height 6
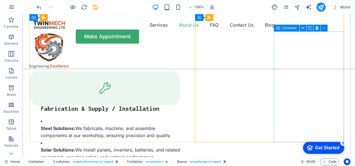
scroll to position [1386, 0]
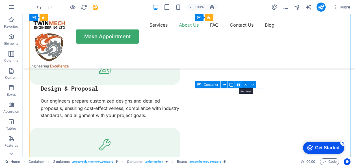
click at [238, 86] on icon at bounding box center [238, 85] width 3 height 6
drag, startPoint x: 237, startPoint y: 83, endPoint x: 215, endPoint y: 70, distance: 26.4
click at [237, 83] on icon at bounding box center [238, 85] width 3 height 6
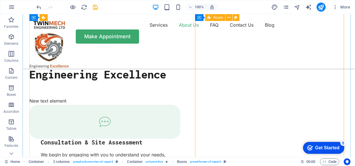
scroll to position [1272, 0]
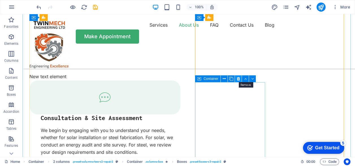
click at [239, 79] on icon at bounding box center [238, 79] width 3 height 6
click at [238, 78] on icon at bounding box center [238, 79] width 3 height 6
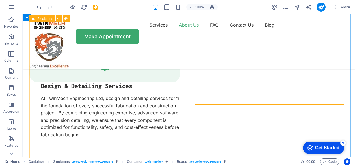
scroll to position [1131, 0]
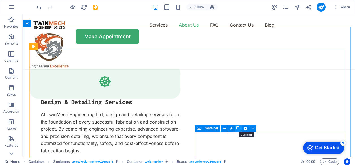
click at [239, 128] on icon at bounding box center [239, 128] width 4 height 6
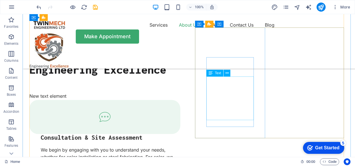
scroll to position [1274, 0]
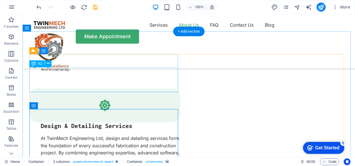
scroll to position [1104, 0]
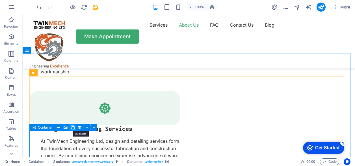
click at [74, 126] on icon at bounding box center [73, 128] width 4 height 6
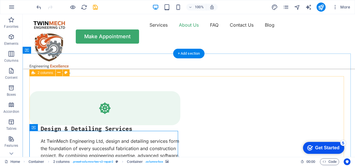
scroll to position [1133, 0]
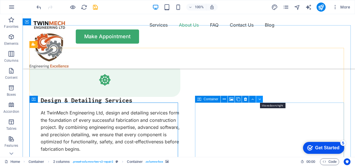
click at [259, 100] on icon at bounding box center [260, 99] width 3 height 6
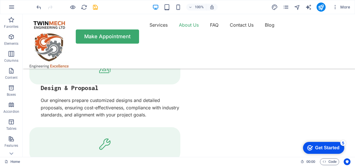
scroll to position [1358, 0]
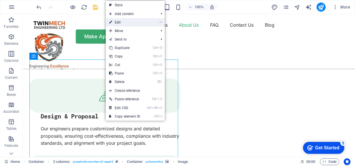
click at [125, 22] on link "⏎ Edit" at bounding box center [125, 22] width 38 height 8
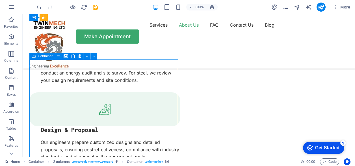
select select "px"
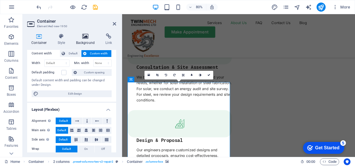
scroll to position [28, 0]
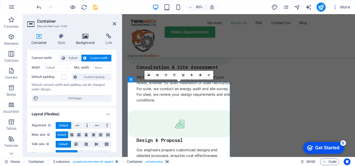
click at [90, 36] on icon at bounding box center [85, 36] width 27 height 6
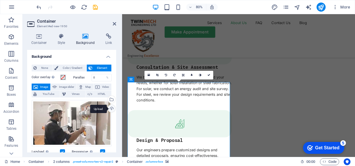
click at [110, 107] on div "Upload" at bounding box center [111, 109] width 8 height 8
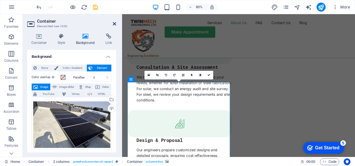
click at [114, 24] on icon at bounding box center [114, 24] width 3 height 5
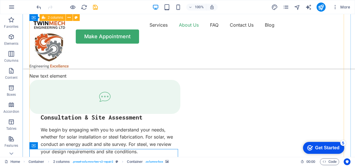
scroll to position [1245, 0]
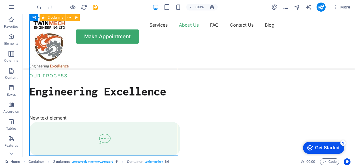
select select "px"
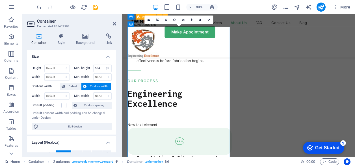
click at [88, 33] on div "Container Style Background Link Size Height Default px rem % vh vw Min. height …" at bounding box center [72, 93] width 98 height 128
click at [89, 35] on icon at bounding box center [85, 36] width 27 height 6
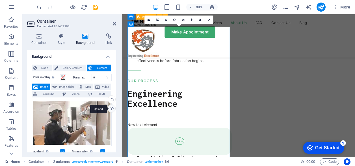
click at [110, 106] on div "Upload" at bounding box center [111, 109] width 8 height 8
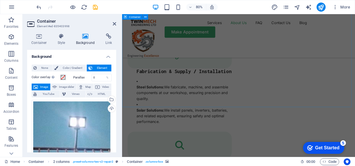
scroll to position [1528, 0]
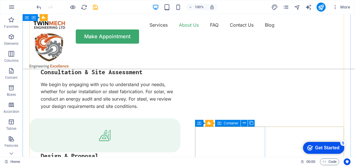
scroll to position [1346, 0]
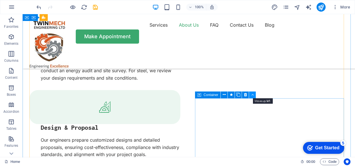
click at [252, 95] on icon at bounding box center [253, 95] width 3 height 6
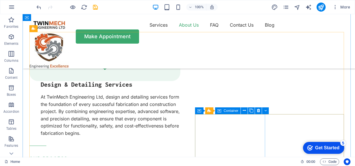
scroll to position [1177, 0]
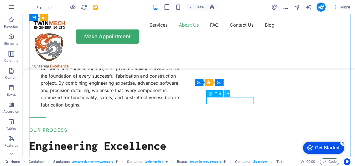
click at [228, 94] on icon at bounding box center [227, 94] width 3 height 6
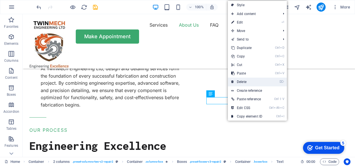
click at [242, 83] on link "⌦ Delete" at bounding box center [247, 82] width 38 height 8
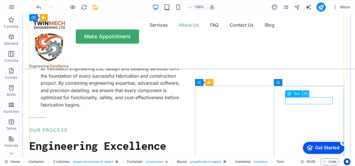
click at [306, 95] on icon at bounding box center [305, 94] width 3 height 6
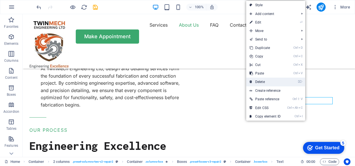
click at [265, 82] on link "⌦ Delete" at bounding box center [265, 82] width 38 height 8
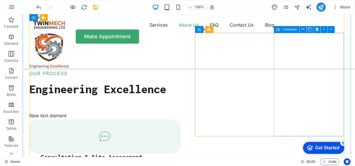
scroll to position [1205, 0]
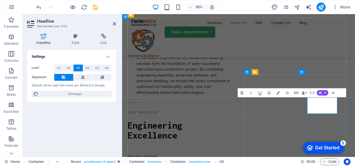
scroll to position [1202, 0]
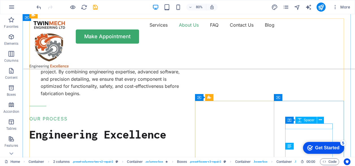
scroll to position [1162, 0]
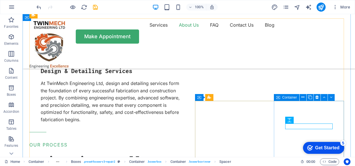
scroll to position [1219, 0]
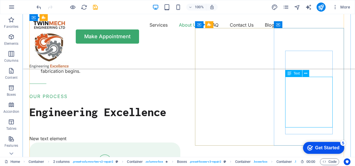
scroll to position [1186, 0]
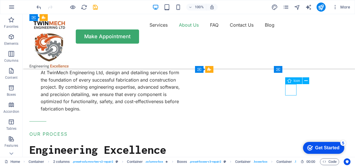
select select "xMidYMid"
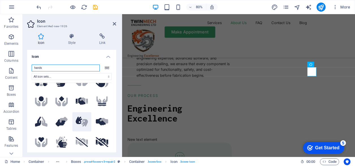
scroll to position [28, 0]
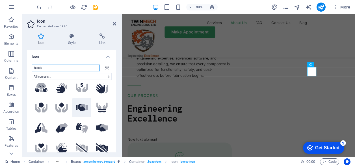
type input "hands"
click at [83, 107] on icon at bounding box center [84, 107] width 8 height 6
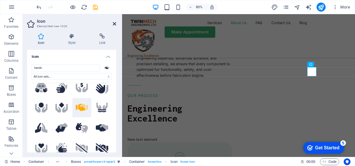
click at [114, 25] on icon at bounding box center [114, 24] width 3 height 5
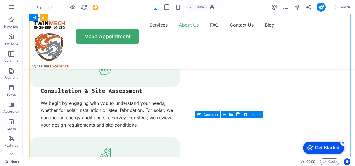
scroll to position [1356, 0]
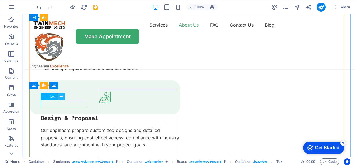
click at [62, 96] on icon at bounding box center [61, 97] width 3 height 6
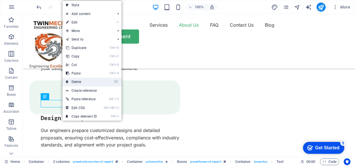
click at [82, 82] on link "⌦ Delete" at bounding box center [82, 82] width 38 height 8
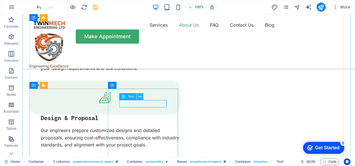
click at [139, 97] on icon at bounding box center [140, 97] width 3 height 6
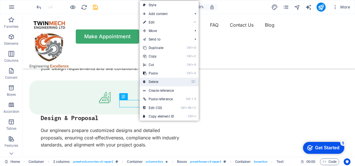
click at [155, 83] on link "⌦ Delete" at bounding box center [159, 82] width 38 height 8
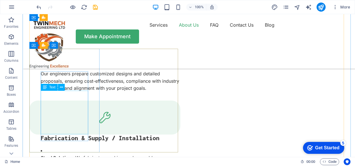
scroll to position [1384, 0]
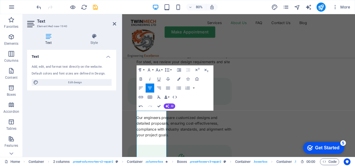
scroll to position [1352, 0]
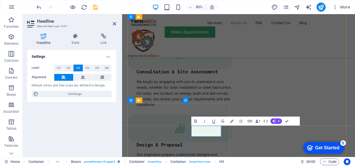
scroll to position [1348, 0]
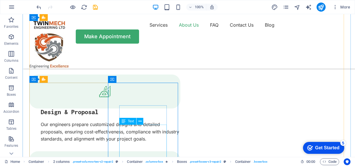
scroll to position [1376, 0]
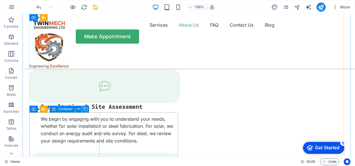
scroll to position [1340, 0]
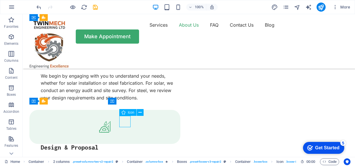
select select "xMidYMid"
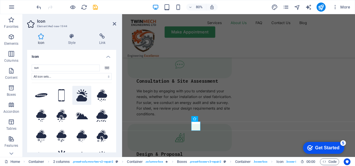
type input "sun"
click at [83, 102] on button at bounding box center [81, 95] width 19 height 19
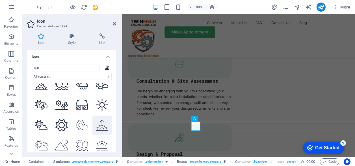
scroll to position [820, 0]
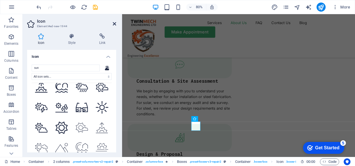
drag, startPoint x: 115, startPoint y: 26, endPoint x: 95, endPoint y: 21, distance: 20.3
click at [115, 26] on icon at bounding box center [114, 24] width 3 height 5
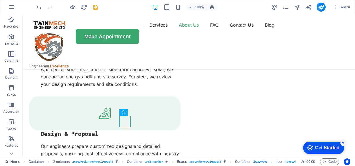
scroll to position [1340, 0]
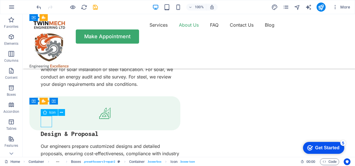
select select "xMidYMid"
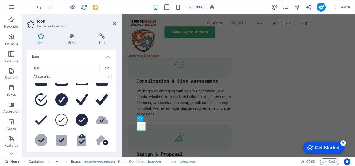
scroll to position [0, 0]
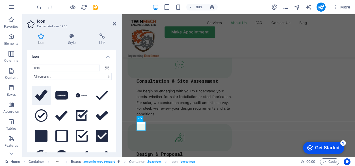
type input "chec"
click at [43, 98] on icon at bounding box center [41, 94] width 12 height 11
click at [114, 23] on icon at bounding box center [114, 24] width 3 height 5
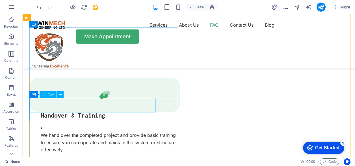
scroll to position [1623, 0]
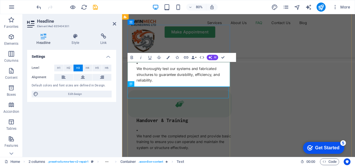
scroll to position [1623, 0]
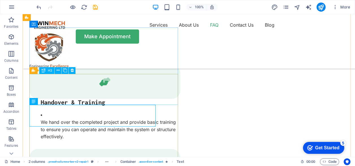
scroll to position [1652, 0]
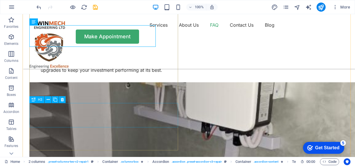
scroll to position [1793, 0]
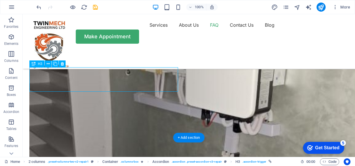
scroll to position [1833, 0]
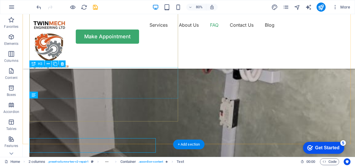
scroll to position [1793, 0]
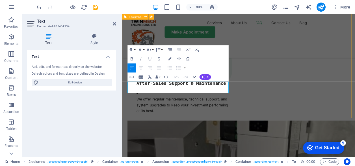
scroll to position [1833, 0]
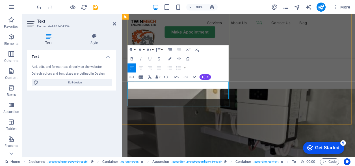
drag, startPoint x: 159, startPoint y: 113, endPoint x: 161, endPoint y: 111, distance: 2.9
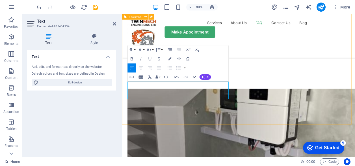
drag, startPoint x: 187, startPoint y: 110, endPoint x: 126, endPoint y: 107, distance: 61.2
drag, startPoint x: 203, startPoint y: 110, endPoint x: 123, endPoint y: 111, distance: 79.5
click at [133, 60] on icon "button" at bounding box center [132, 58] width 3 height 3
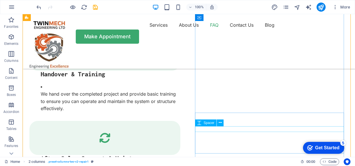
scroll to position [1680, 0]
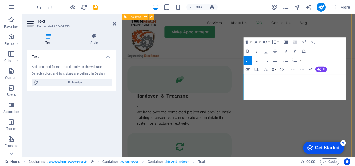
scroll to position [1719, 0]
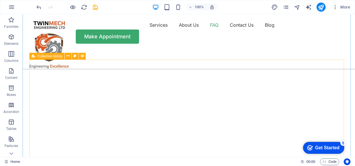
scroll to position [1942, 0]
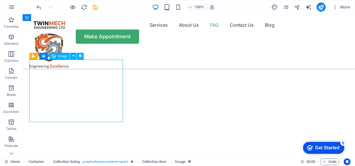
select select "vw"
select select "px"
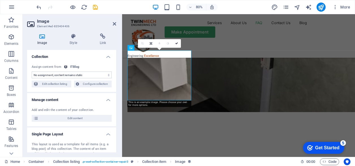
select select "itblog-image"
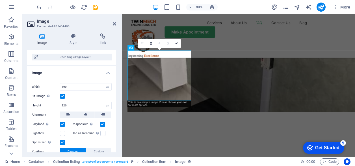
scroll to position [113, 0]
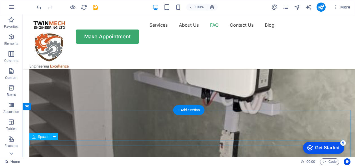
scroll to position [1857, 0]
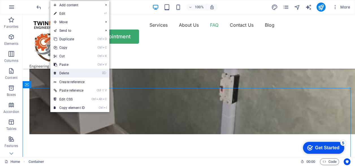
click at [65, 74] on link "⌦ Delete" at bounding box center [69, 73] width 38 height 8
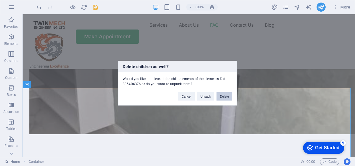
click at [230, 95] on button "Delete" at bounding box center [225, 96] width 16 height 8
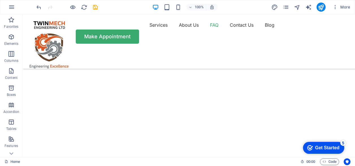
scroll to position [1970, 0]
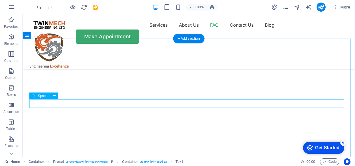
scroll to position [1942, 0]
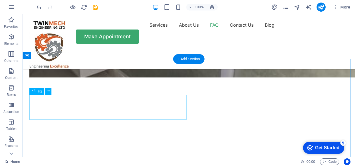
scroll to position [1885, 0]
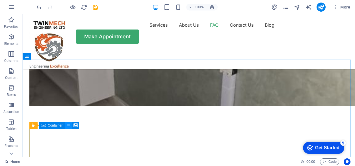
click at [66, 123] on button at bounding box center [68, 125] width 7 height 7
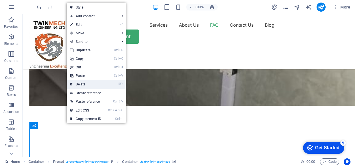
click at [85, 85] on link "⌦ Delete" at bounding box center [86, 84] width 38 height 8
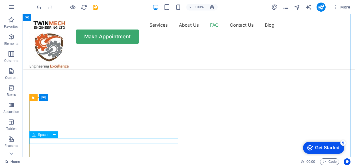
scroll to position [2027, 0]
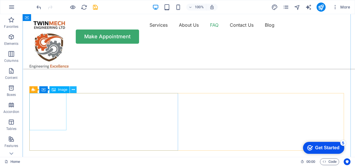
click at [73, 91] on icon at bounding box center [73, 90] width 3 height 6
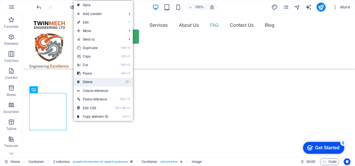
click at [91, 82] on link "⌦ Delete" at bounding box center [93, 82] width 38 height 8
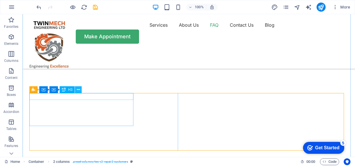
click at [79, 89] on icon at bounding box center [78, 90] width 3 height 6
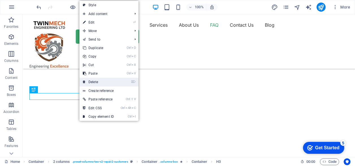
click at [87, 81] on link "⌦ Delete" at bounding box center [99, 82] width 38 height 8
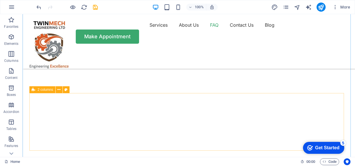
click at [58, 90] on icon at bounding box center [58, 90] width 3 height 6
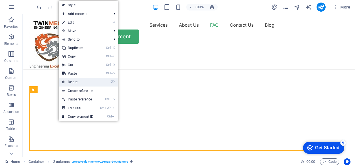
click at [75, 84] on link "⌦ Delete" at bounding box center [78, 82] width 38 height 8
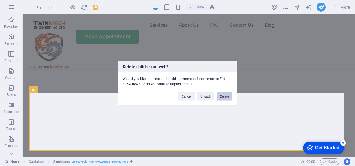
click at [222, 98] on button "Delete" at bounding box center [225, 96] width 16 height 8
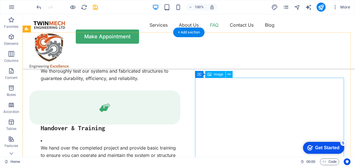
scroll to position [1610, 0]
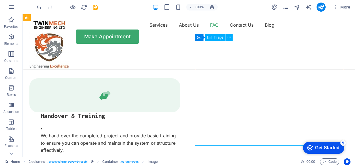
select select "%"
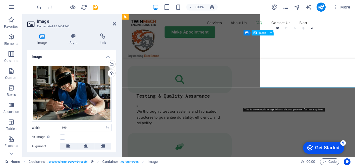
scroll to position [1650, 0]
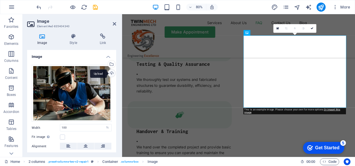
click at [113, 72] on div "Upload" at bounding box center [111, 73] width 8 height 8
click at [109, 72] on div "Upload" at bounding box center [111, 73] width 8 height 8
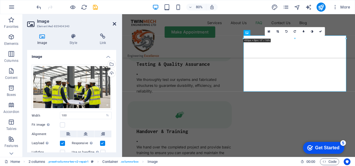
click at [115, 25] on icon at bounding box center [114, 24] width 3 height 5
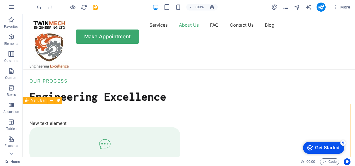
scroll to position [1214, 0]
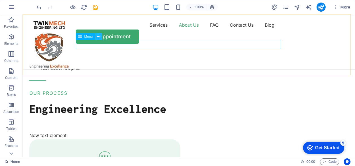
click at [0, 0] on button at bounding box center [0, 0] width 0 height 0
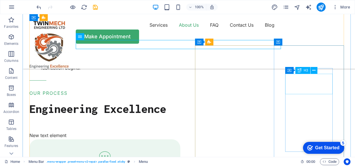
scroll to position [1242, 0]
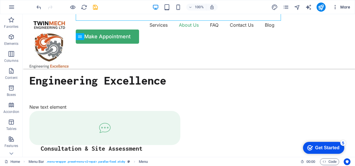
click at [337, 7] on icon "button" at bounding box center [336, 7] width 6 height 6
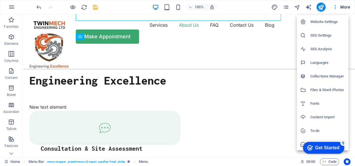
scroll to position [14, 0]
click at [332, 145] on div "Get Started" at bounding box center [328, 147] width 24 height 5
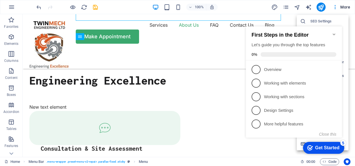
click at [334, 32] on icon "Minimize checklist" at bounding box center [334, 34] width 5 height 5
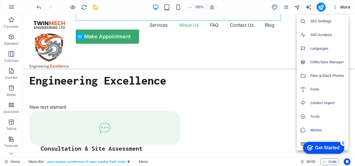
click at [336, 6] on div at bounding box center [177, 83] width 355 height 166
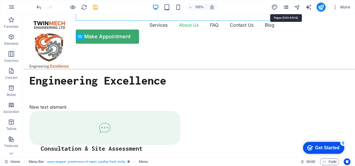
click at [285, 8] on icon "pages" at bounding box center [286, 7] width 7 height 7
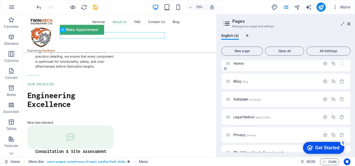
scroll to position [0, 0]
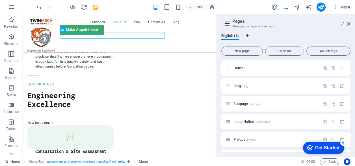
click at [247, 35] on icon "Language Tabs" at bounding box center [247, 35] width 3 height 3
select select "41"
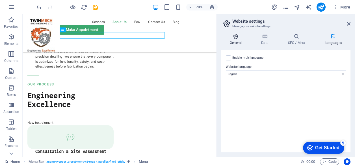
click at [231, 38] on icon at bounding box center [236, 36] width 29 height 6
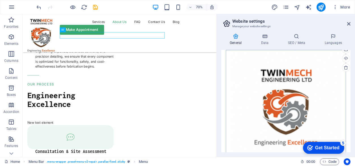
scroll to position [185, 0]
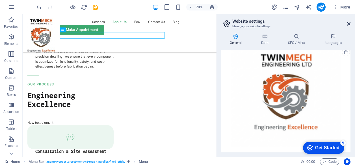
click at [349, 23] on icon at bounding box center [349, 24] width 3 height 5
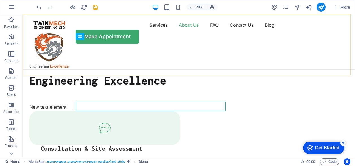
scroll to position [1181, 0]
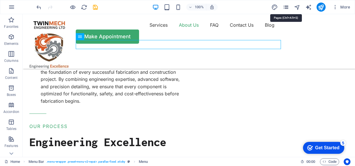
click at [287, 8] on icon "pages" at bounding box center [286, 7] width 7 height 7
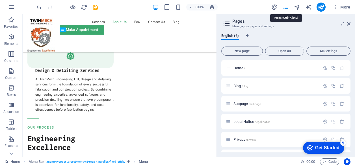
scroll to position [1242, 0]
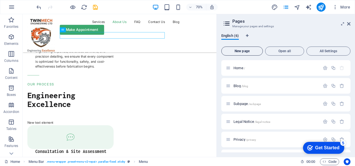
click at [248, 52] on span "New page" at bounding box center [242, 50] width 37 height 3
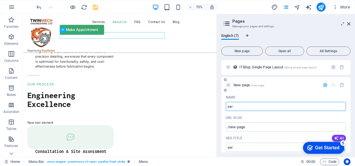
type input "ser"
type input "/ser"
type input "servic"
type input "/servi"
type input "service"
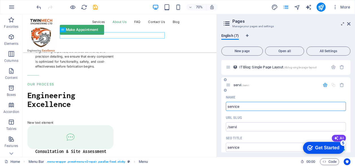
type input "/service"
type input "services"
type input "/services"
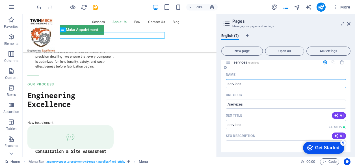
scroll to position [118, 0]
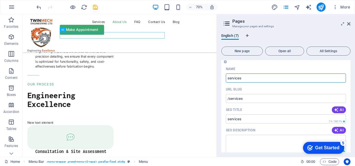
click at [229, 78] on input "services" at bounding box center [286, 77] width 120 height 9
type input "ervices"
type input "/ervices"
type input "Services"
type input "/services"
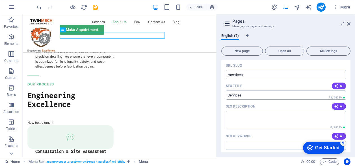
scroll to position [147, 0]
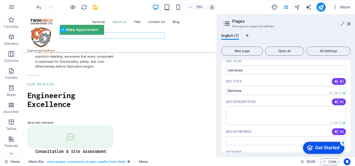
type input "Services"
click at [240, 113] on textarea "SEO Description" at bounding box center [286, 115] width 120 height 18
paste textarea "Discover TwinMech Engineering Ltd’s professional services in solar energy solut…"
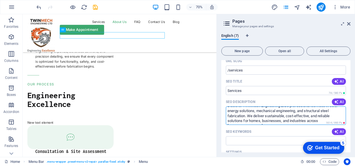
scroll to position [0, 0]
click at [298, 115] on textarea "Discover TwinMech Engineering Ltd’s professional services in solar energy solut…" at bounding box center [286, 115] width 120 height 18
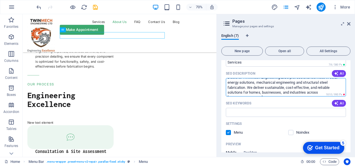
type textarea "Discover TwinMech Engineering Ltd’s professional services in solar energy solut…"
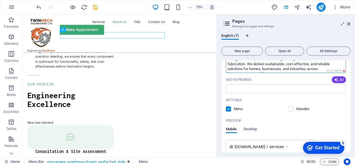
scroll to position [203, 0]
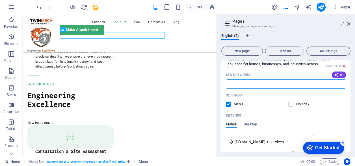
click at [257, 86] on input "SEO Keywords" at bounding box center [286, 83] width 120 height 9
paste input "Solar energy solutions [GEOGRAPHIC_DATA] Mechanical engineering services [GEOGR…"
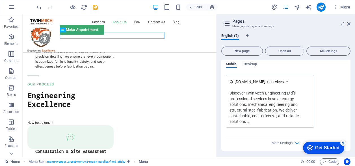
scroll to position [264, 0]
type input "Solar energy solutions [GEOGRAPHIC_DATA] Mechanical engineering services [GEOGR…"
click at [297, 141] on icon "button" at bounding box center [297, 142] width 7 height 7
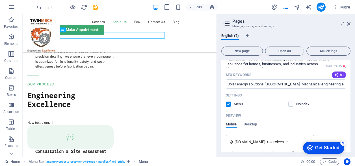
scroll to position [226, 0]
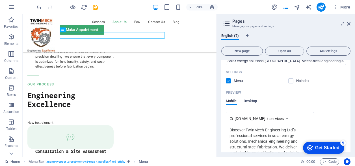
click at [251, 102] on span "Desktop" at bounding box center [251, 101] width 14 height 8
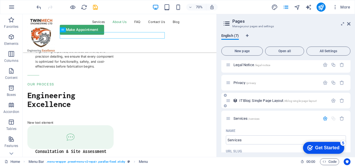
scroll to position [85, 0]
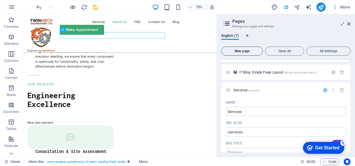
click at [244, 50] on span "New page" at bounding box center [242, 50] width 37 height 3
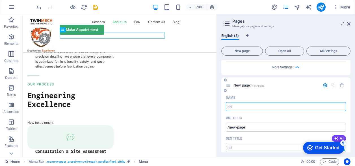
type input "ab"
type input "/ab"
type input "a"
type input "/"
type input "A"
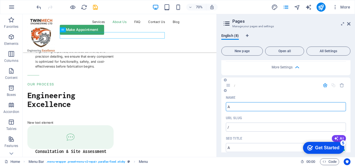
type input "/a"
type input "A"
type input "Abo"
type input "/ab"
type input "Ab"
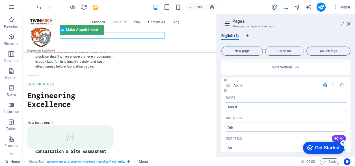
type input "About"
type input "/about"
type input "About"
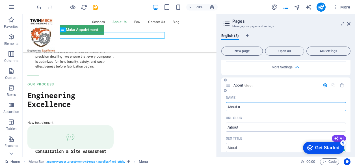
type input "About u"
type input "/about-u"
type input "About u"
type input "About us"
type input "/about-us"
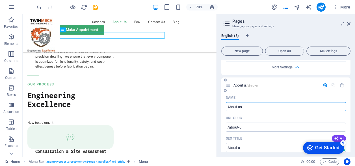
type input "About us"
type input "About s"
type input "/about-s"
type input "About s"
type input "About Us"
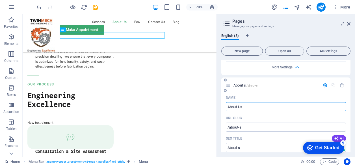
type input "/about-us"
type input "About Us"
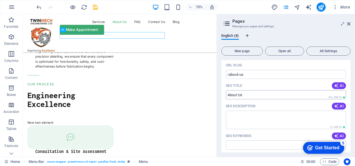
scroll to position [445, 0]
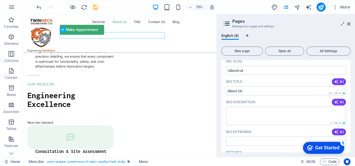
type input "About Us"
click at [239, 115] on textarea "SEO Description" at bounding box center [286, 115] width 120 height 18
paste textarea "Learn about TwinMech Engineering Ltd, a Ruiru-based company offering solar ener…"
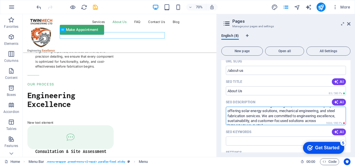
scroll to position [474, 0]
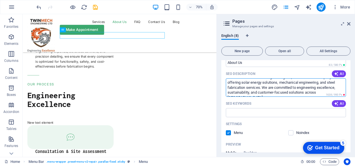
type textarea "Learn about TwinMech Engineering Ltd, a Ruiru-based company offering solar ener…"
click at [245, 112] on input "SEO Keywords" at bounding box center [286, 112] width 120 height 9
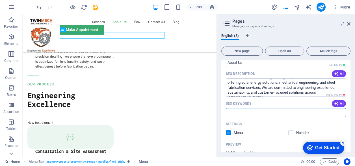
paste input "Engineering excellence in [GEOGRAPHIC_DATA] Ruiru engineering services Sustaina…"
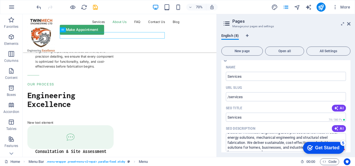
scroll to position [112, 0]
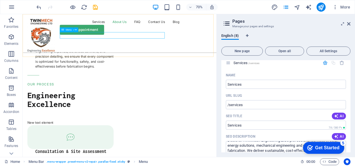
type input "Engineering excellence in [GEOGRAPHIC_DATA] Ruiru engineering services Sustaina…"
click at [89, 29] on nav "Services About Us FAQ Contact Us Blog" at bounding box center [161, 24] width 264 height 9
click at [96, 29] on nav "Services About Us FAQ Contact Us Blog" at bounding box center [161, 24] width 264 height 9
click at [118, 29] on nav "Services About Us FAQ Contact Us Blog" at bounding box center [161, 24] width 264 height 9
click at [149, 29] on nav "Services About Us FAQ Contact Us Blog" at bounding box center [161, 24] width 264 height 9
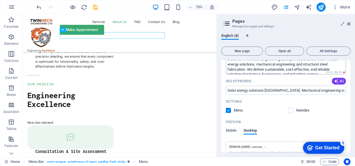
scroll to position [0, 0]
click at [272, 51] on span "Open all" at bounding box center [285, 50] width 34 height 3
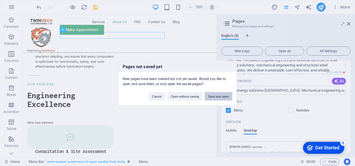
click at [214, 97] on button "Save and open" at bounding box center [219, 96] width 28 height 8
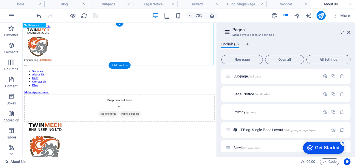
click at [95, 89] on nav "Services About Us FAQ Contact Us Blog" at bounding box center [161, 101] width 273 height 25
click at [125, 89] on nav "Services About Us FAQ Contact Us Blog" at bounding box center [161, 101] width 273 height 25
click at [155, 89] on nav "Services About Us FAQ Contact Us Blog" at bounding box center [161, 101] width 273 height 25
click at [97, 89] on nav "Services About Us FAQ Contact Us Blog" at bounding box center [161, 101] width 273 height 25
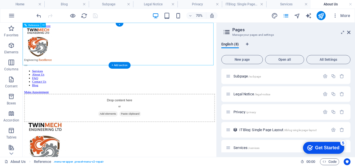
click at [102, 89] on nav "Services About Us FAQ Contact Us Blog" at bounding box center [161, 101] width 273 height 25
click at [12, 16] on icon "button" at bounding box center [11, 15] width 7 height 7
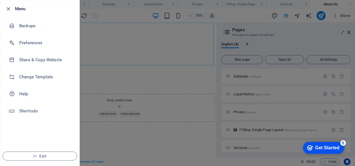
click at [128, 48] on div at bounding box center [177, 83] width 355 height 166
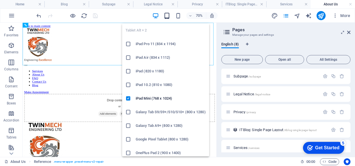
click at [167, 17] on icon "button" at bounding box center [167, 15] width 7 height 7
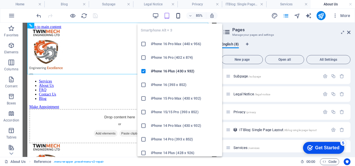
click at [178, 16] on icon "button" at bounding box center [178, 15] width 7 height 7
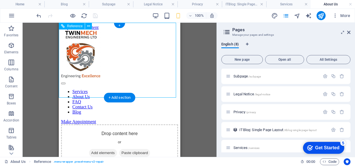
click at [165, 79] on div at bounding box center [119, 81] width 117 height 5
click at [118, 89] on nav "Services About Us FAQ Contact Us Blog" at bounding box center [119, 101] width 117 height 25
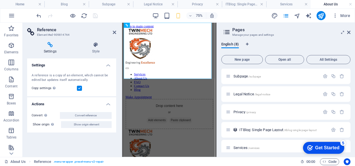
click at [118, 41] on div "Settings Style Settings A reference is a copy of an element, which cannot be ed…" at bounding box center [72, 96] width 98 height 119
click at [183, 89] on nav "Services About Us FAQ Contact Us Blog" at bounding box center [184, 101] width 117 height 25
click at [181, 89] on nav "Services About Us FAQ Contact Us Blog" at bounding box center [184, 101] width 117 height 25
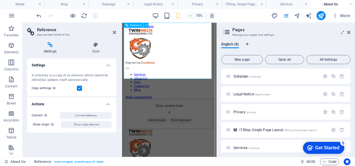
click at [186, 89] on nav "Services About Us FAQ Contact Us Blog" at bounding box center [184, 101] width 117 height 25
